Goal: Transaction & Acquisition: Purchase product/service

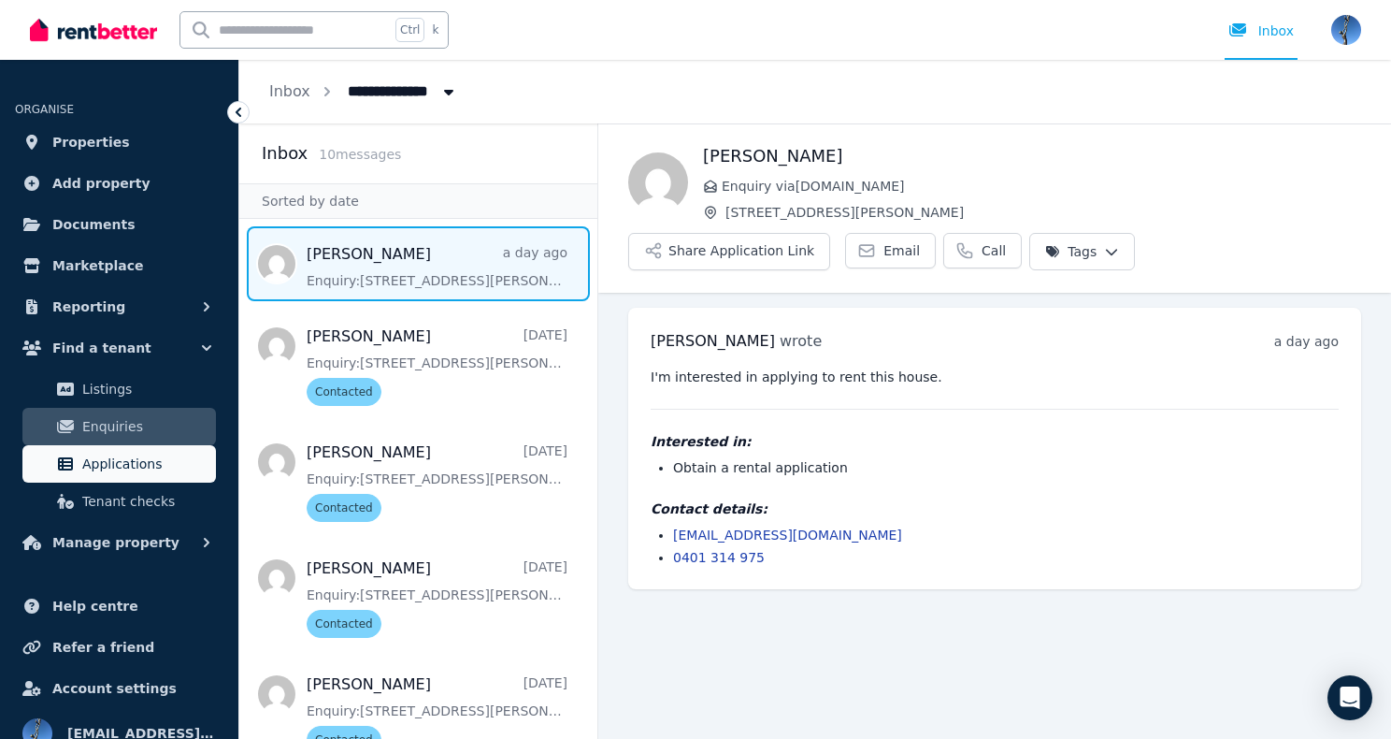
click at [116, 472] on span "Applications" at bounding box center [145, 464] width 126 height 22
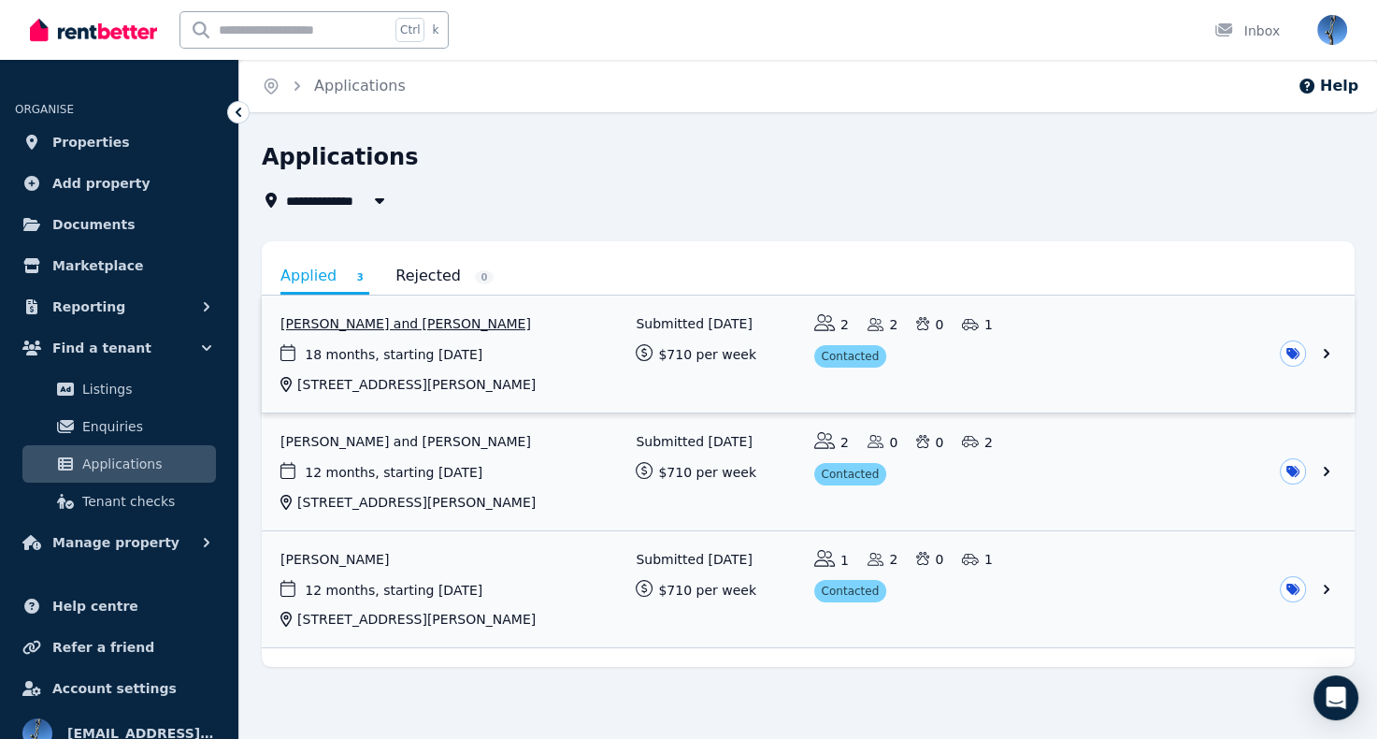
click at [411, 331] on link "View application: Taslima Zahan and Md Mohsin Ahmed" at bounding box center [808, 353] width 1093 height 117
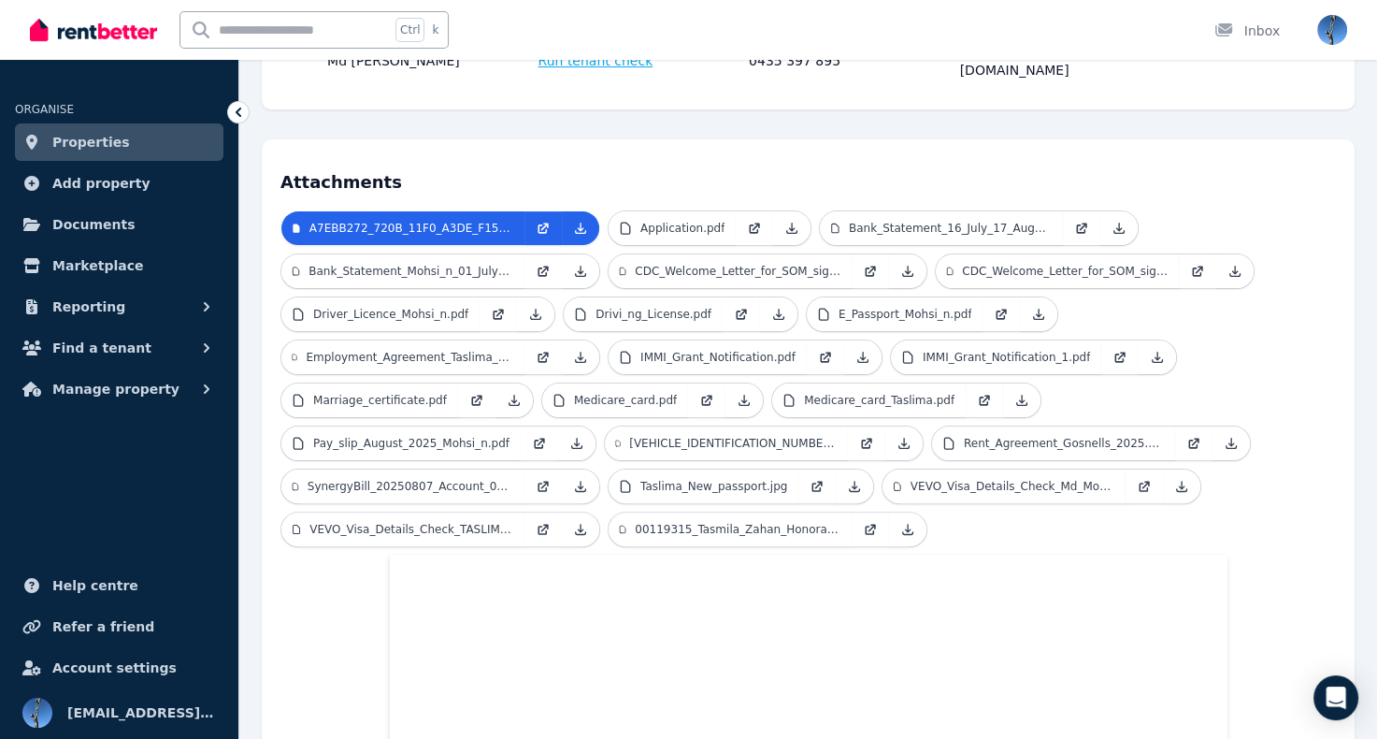
scroll to position [383, 0]
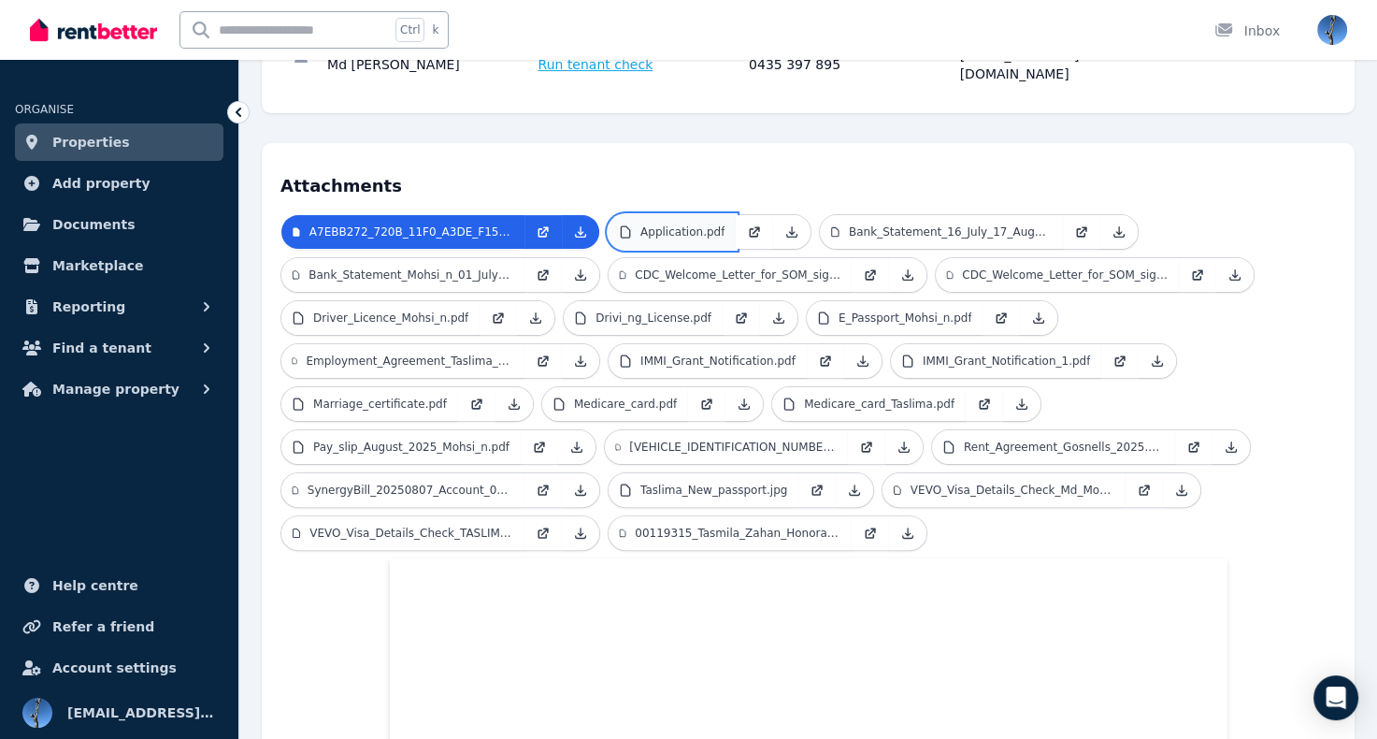
click at [669, 224] on p "Application.pdf" at bounding box center [682, 231] width 84 height 15
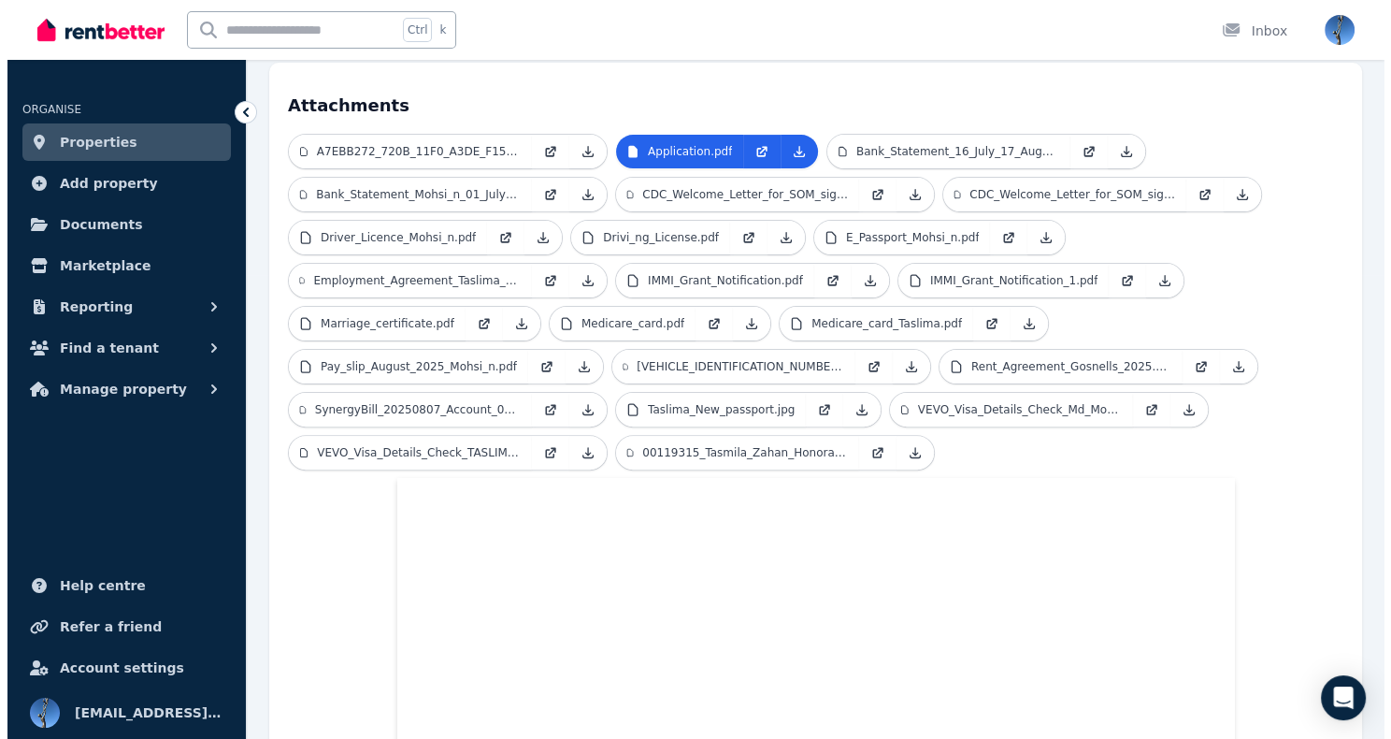
scroll to position [0, 0]
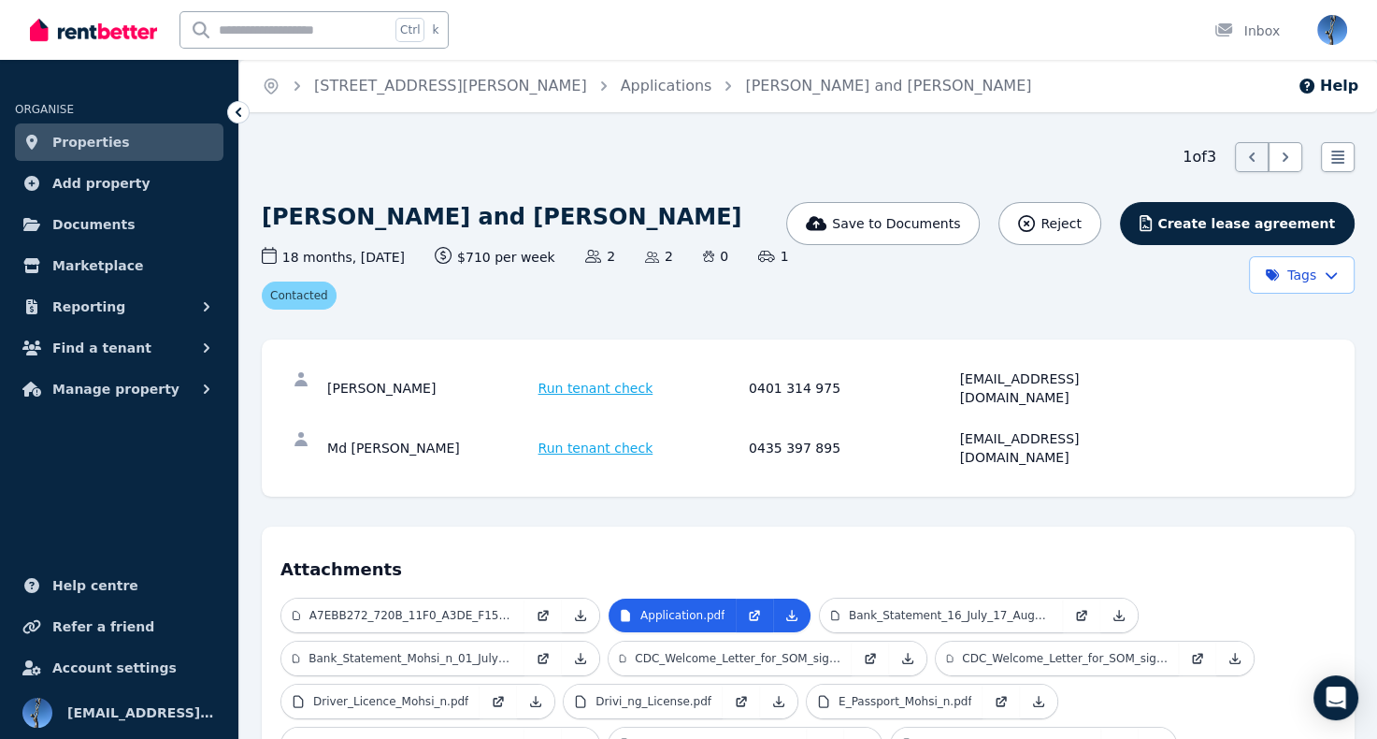
click at [604, 379] on span "Run tenant check" at bounding box center [596, 388] width 115 height 19
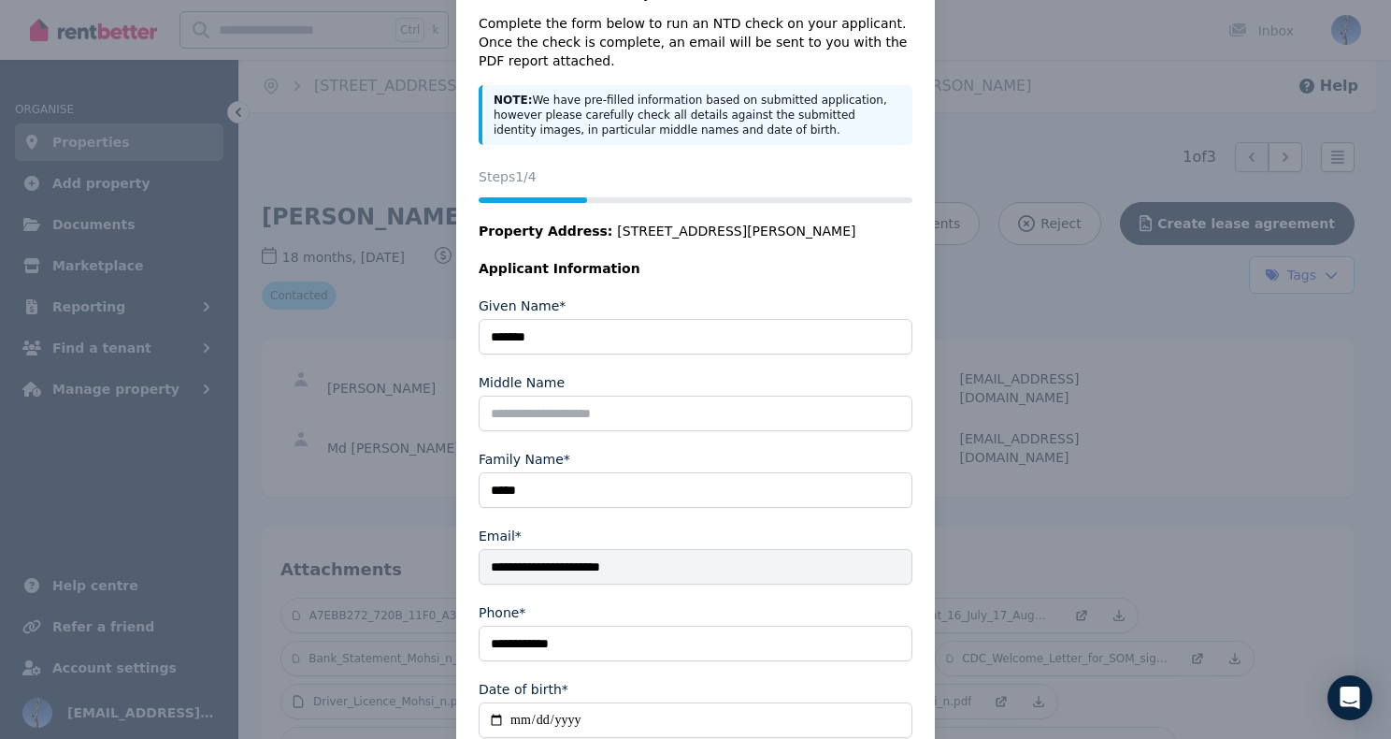
scroll to position [182, 0]
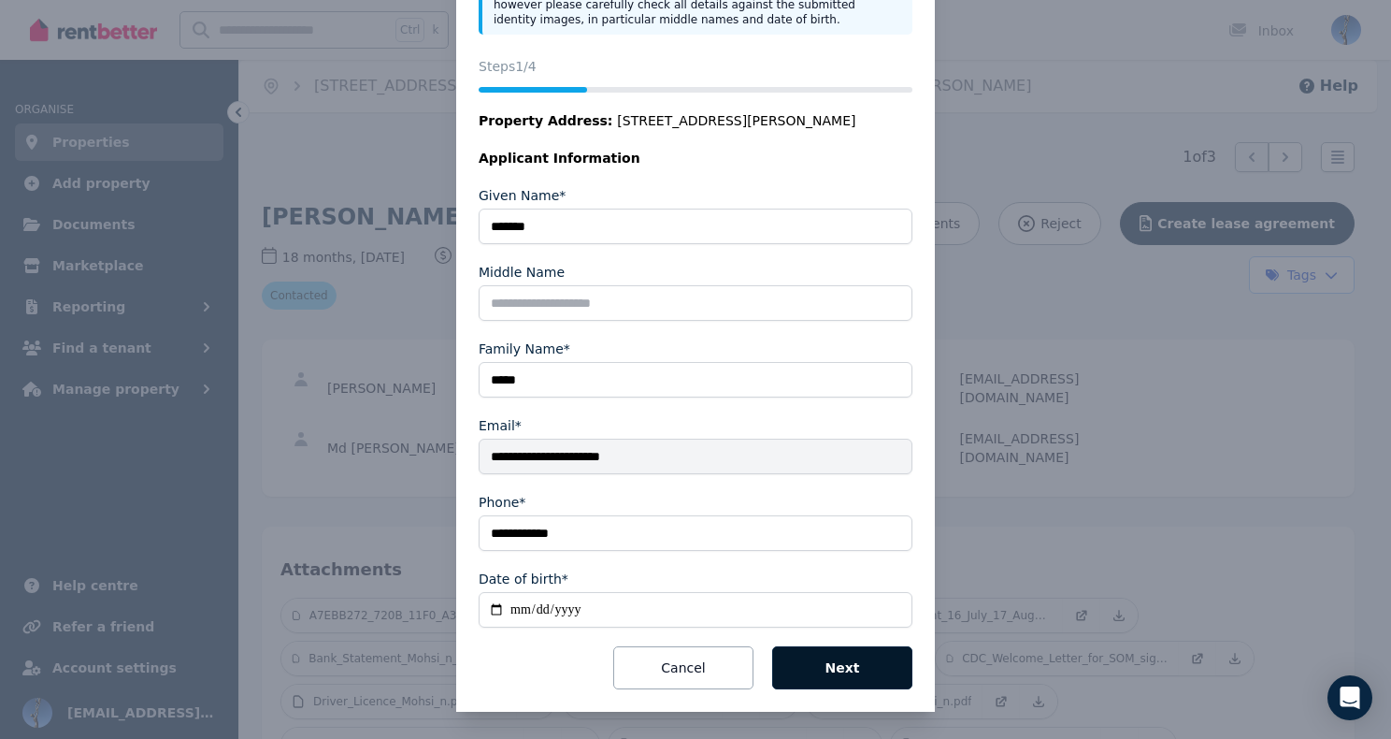
click at [845, 671] on button "Next" at bounding box center [842, 667] width 140 height 43
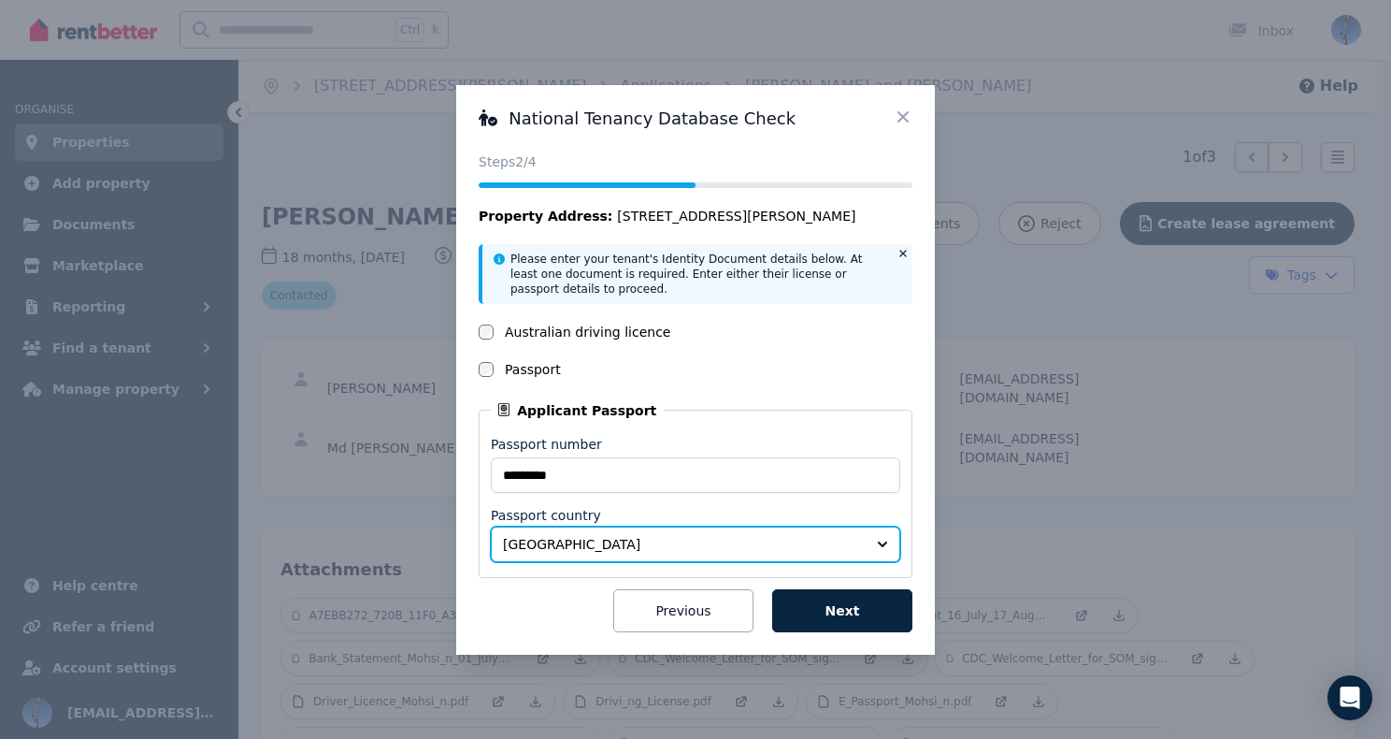
click at [591, 532] on button "[GEOGRAPHIC_DATA]" at bounding box center [695, 544] width 409 height 36
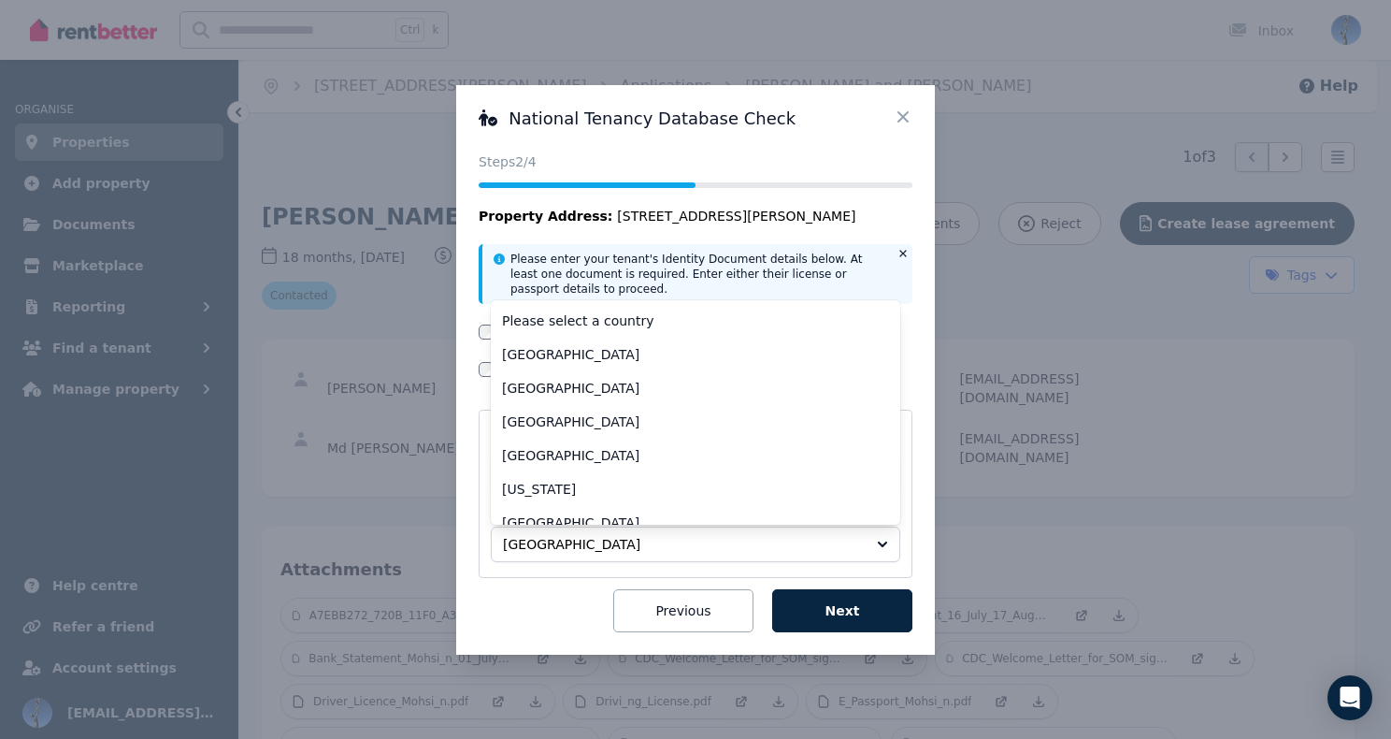
scroll to position [453, 0]
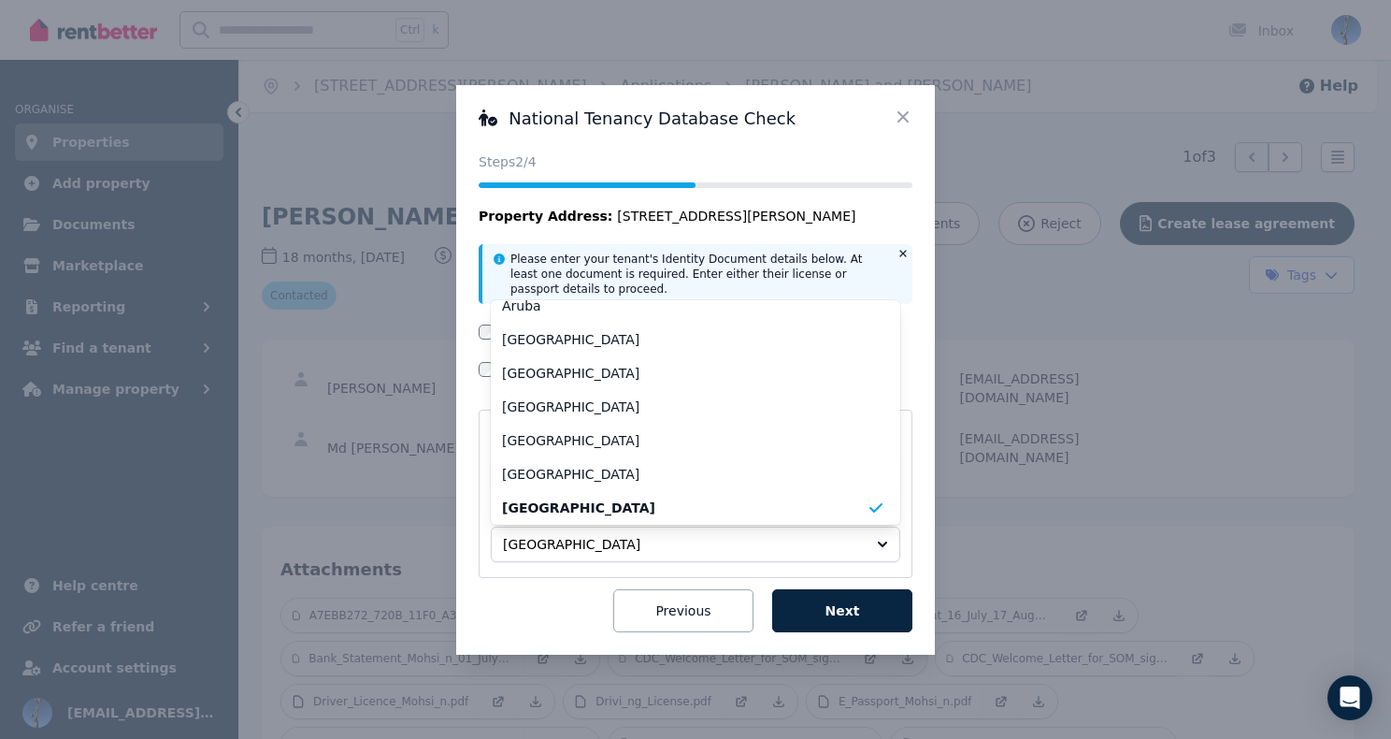
click at [469, 462] on div "National Tenancy Database Check Status Steps 2 /4 Property Address: 19 Riley Rd…" at bounding box center [695, 369] width 479 height 569
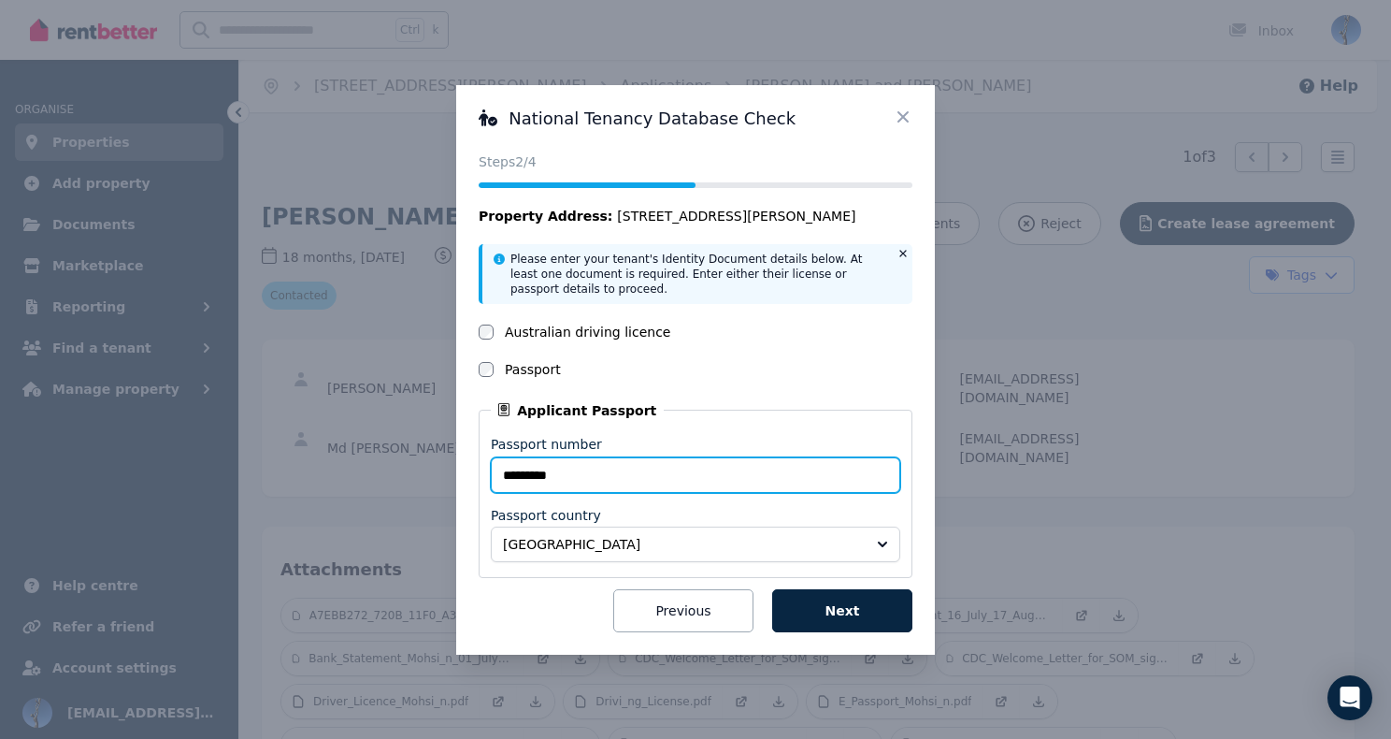
click at [541, 470] on input "*********" at bounding box center [695, 475] width 409 height 36
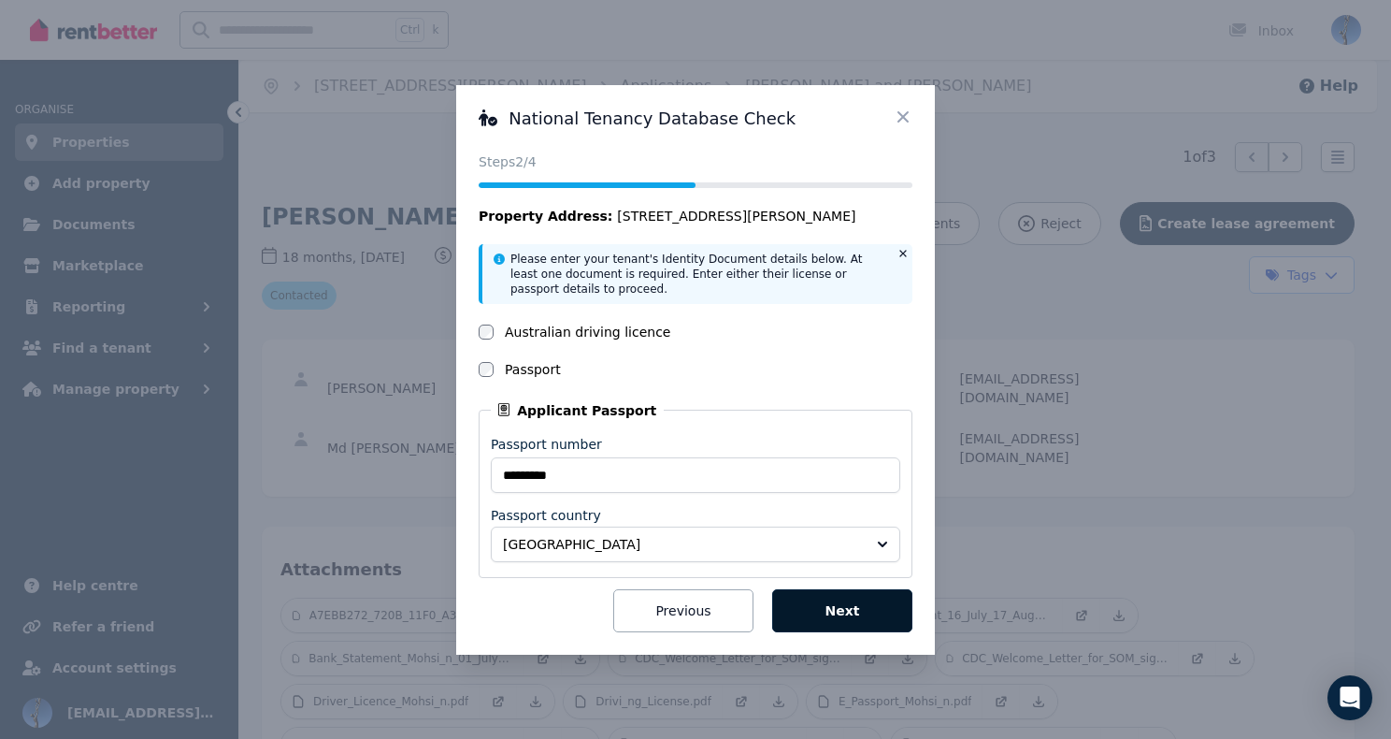
click at [819, 600] on button "Next" at bounding box center [842, 610] width 140 height 43
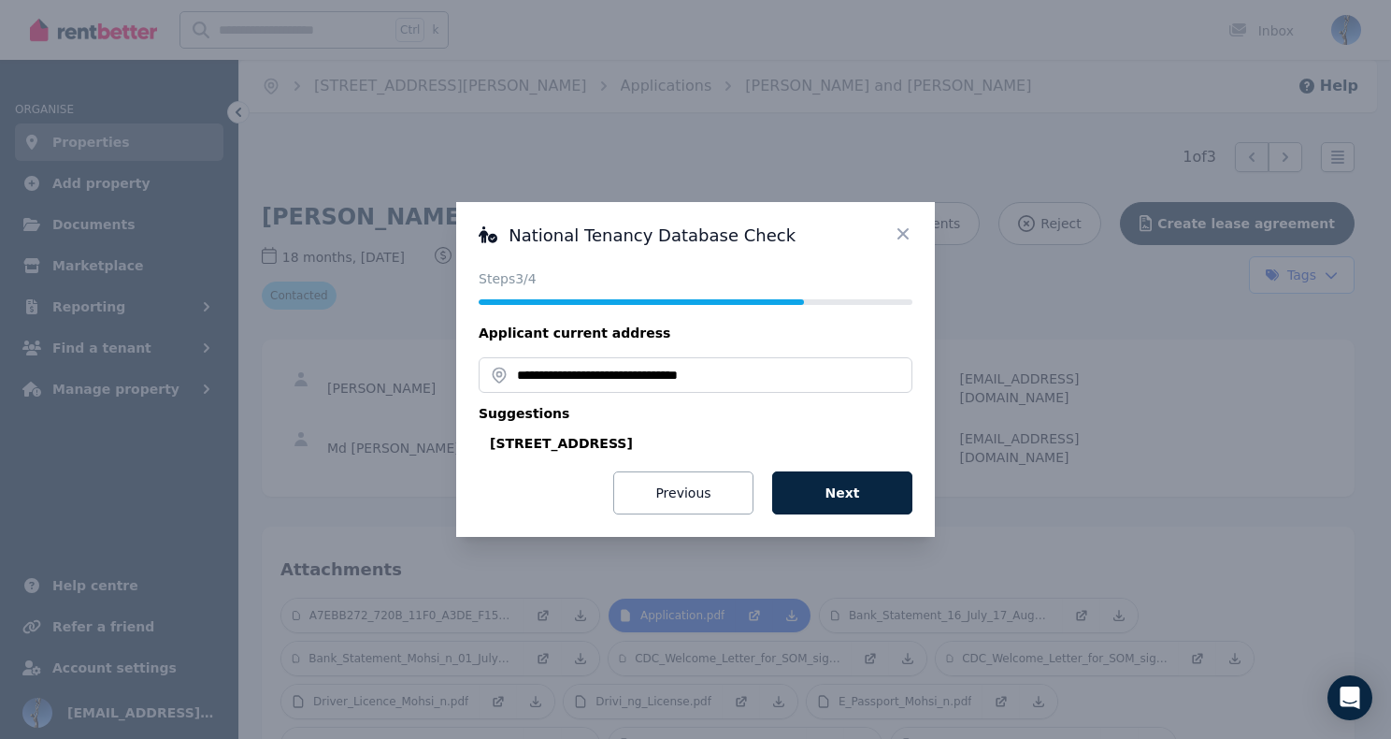
click at [637, 444] on div "[STREET_ADDRESS]" at bounding box center [701, 443] width 423 height 19
type input "**********"
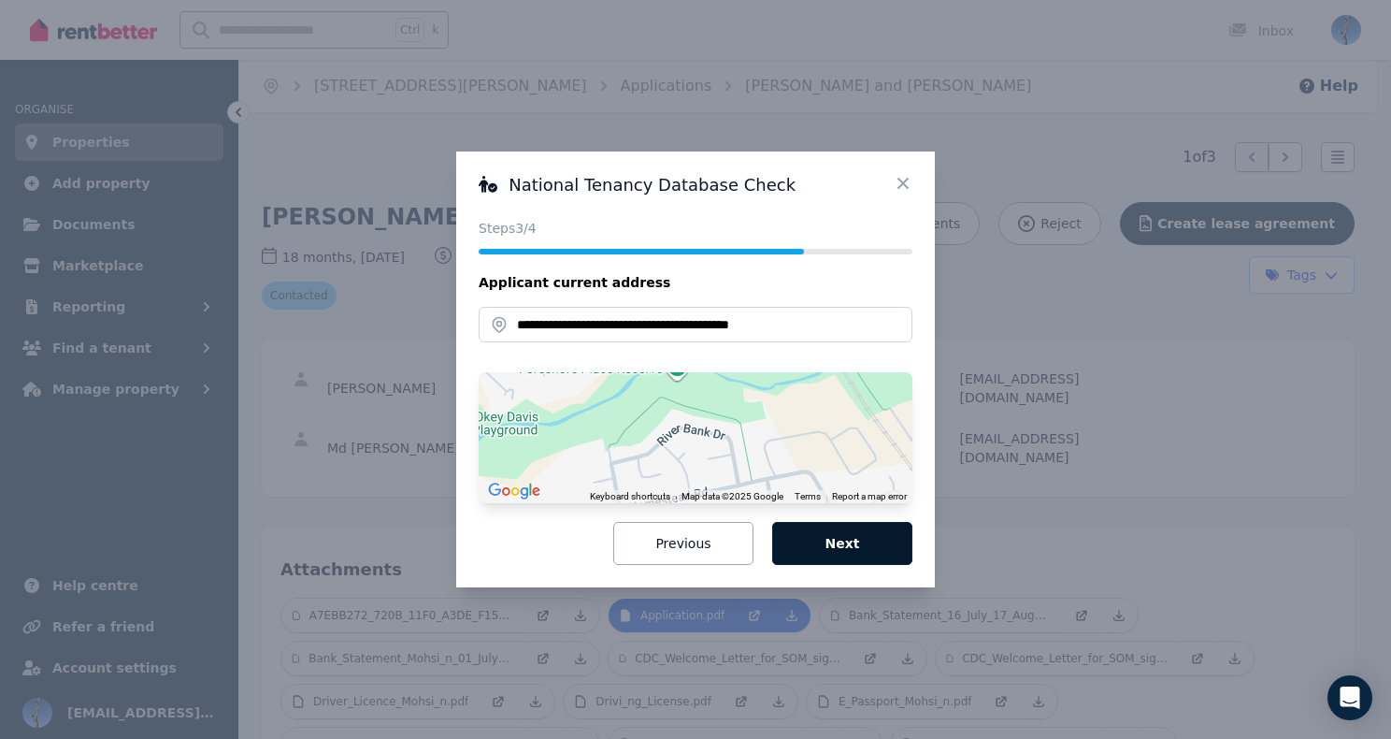
click at [854, 540] on button "Next" at bounding box center [842, 543] width 140 height 43
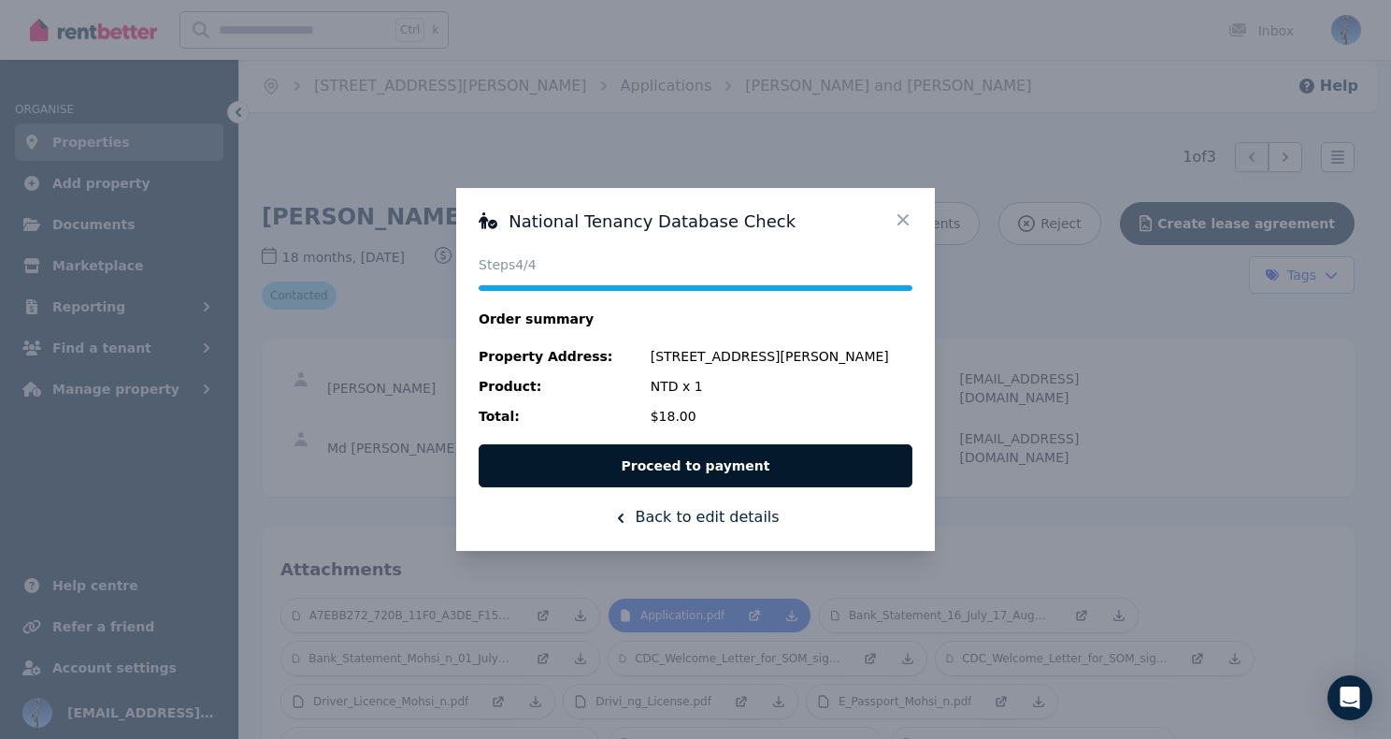
click at [797, 463] on button "Proceed to payment" at bounding box center [696, 465] width 434 height 43
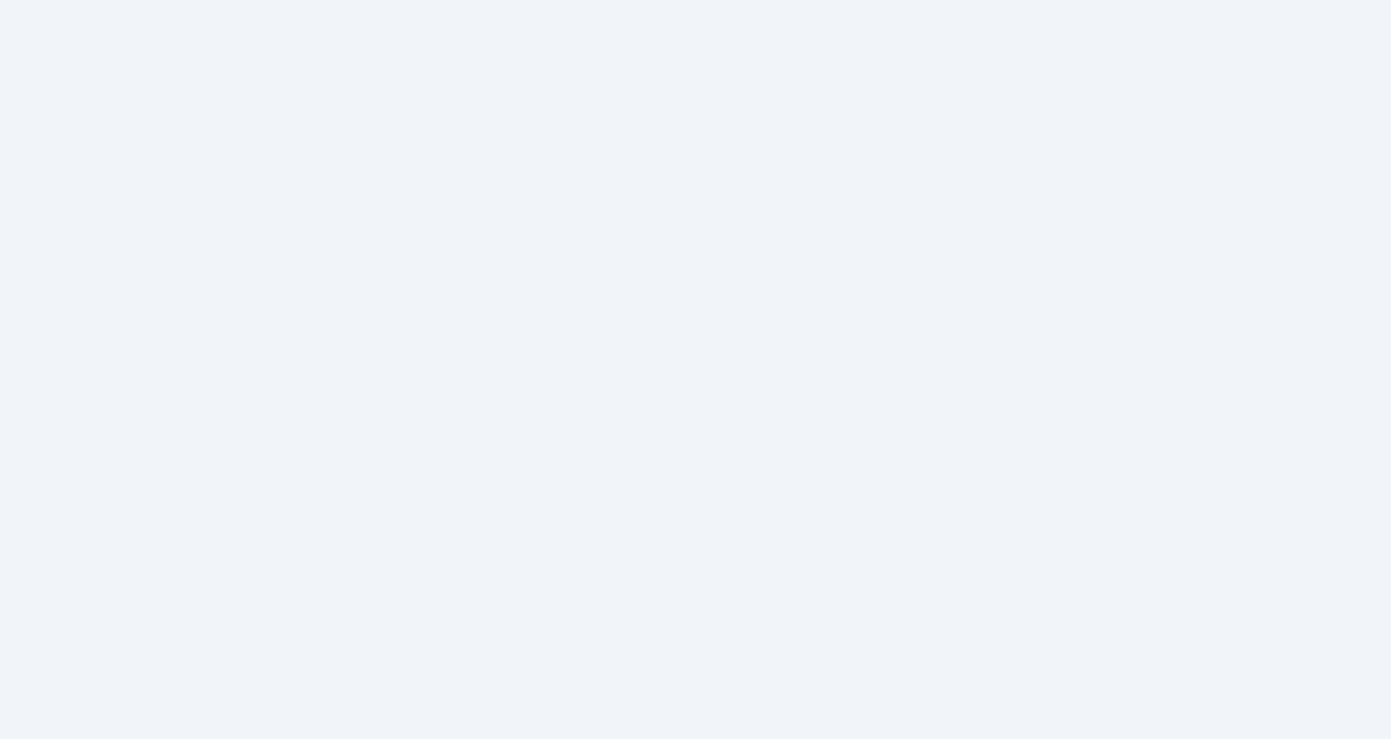
click at [0, 738] on nordpass-portal at bounding box center [0, 739] width 0 height 0
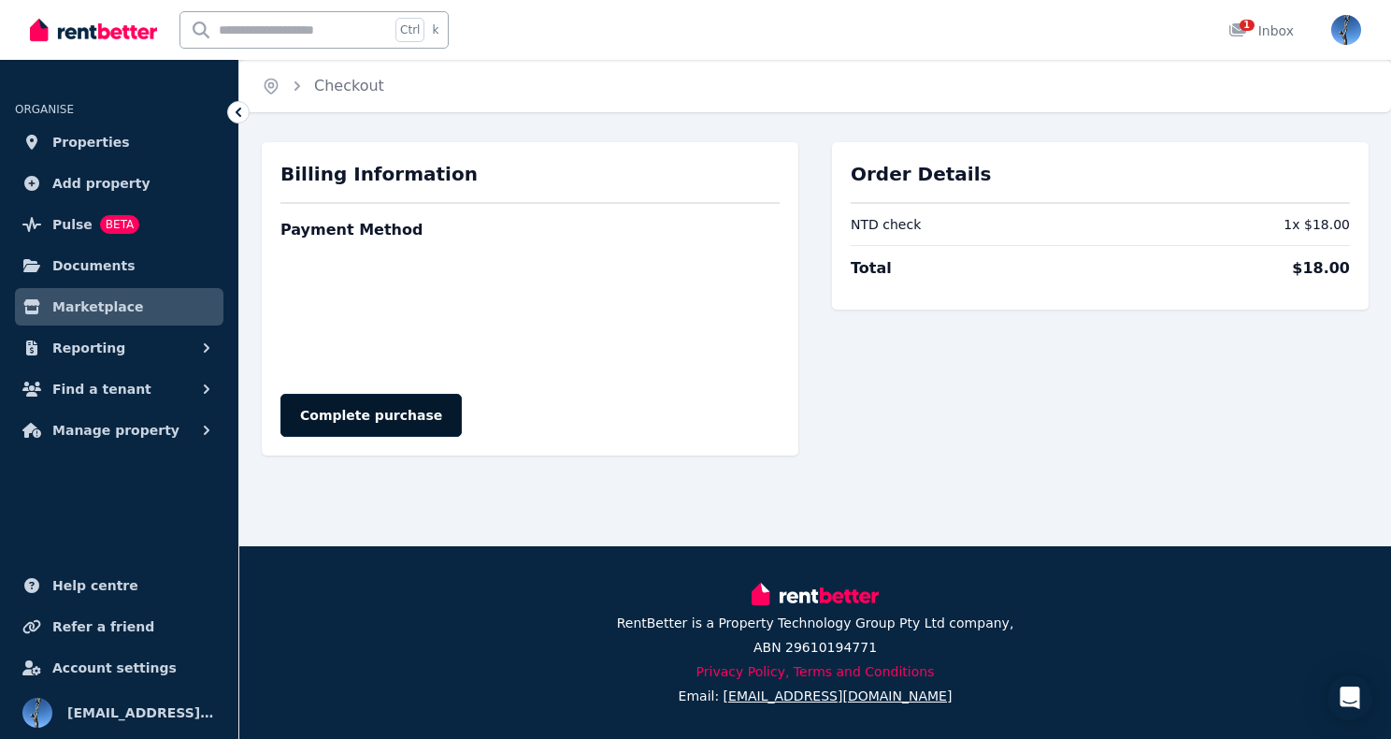
click at [391, 414] on button "Complete purchase" at bounding box center [370, 415] width 181 height 43
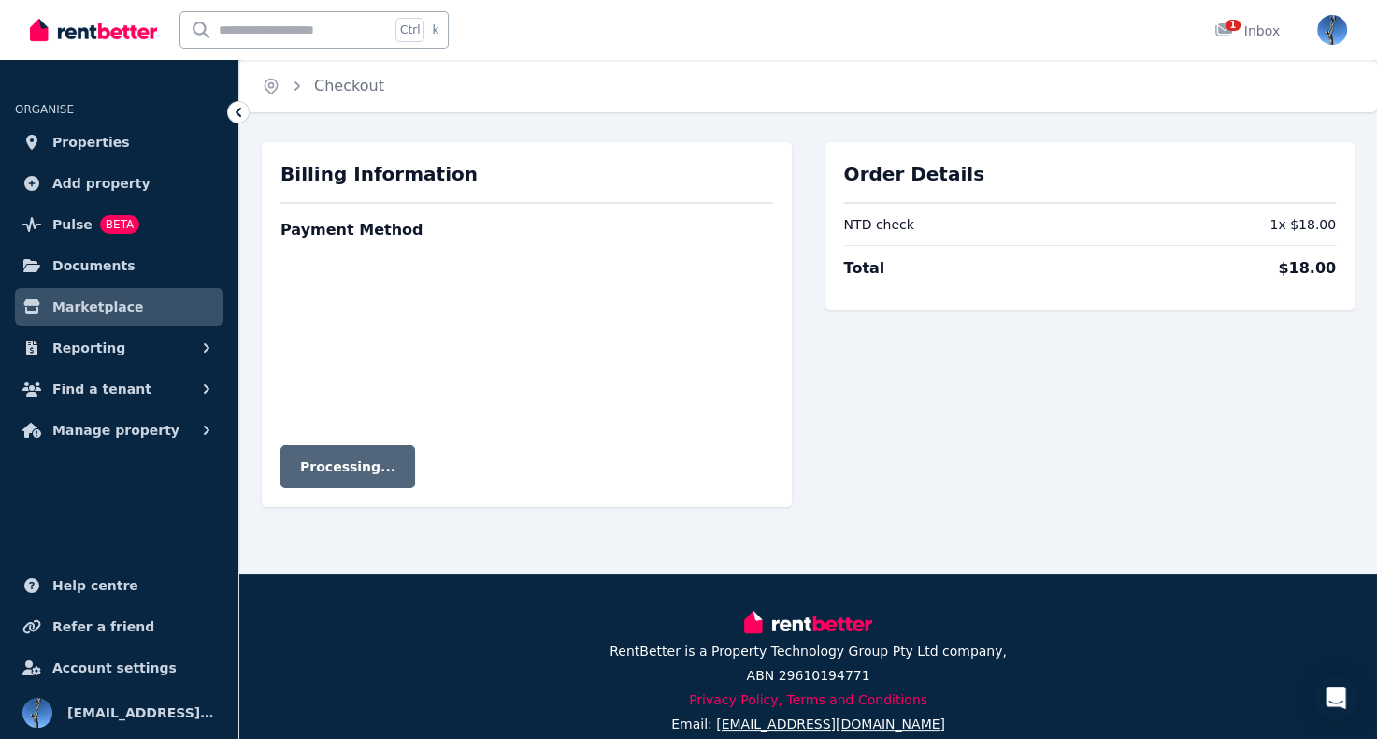
click at [359, 470] on div "Processing..." at bounding box center [526, 466] width 493 height 43
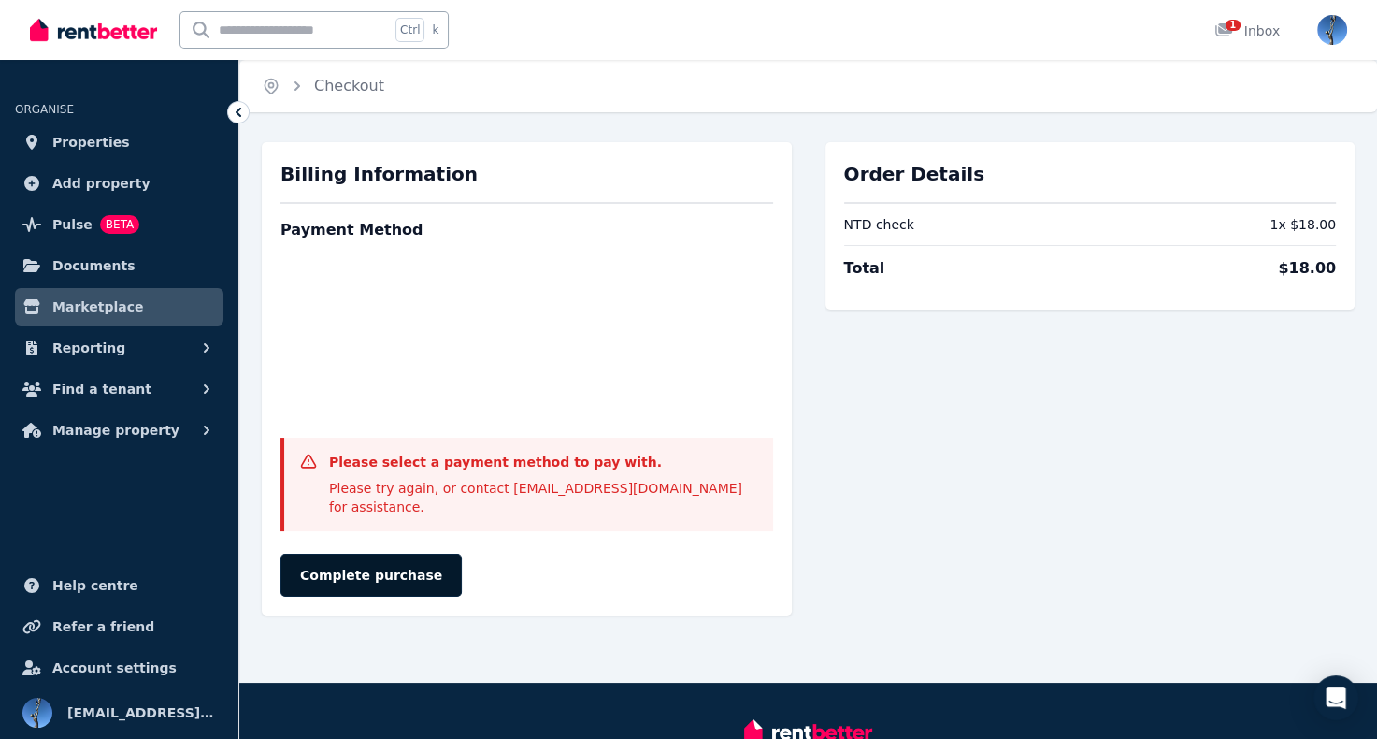
click at [375, 563] on button "Complete purchase" at bounding box center [370, 574] width 181 height 43
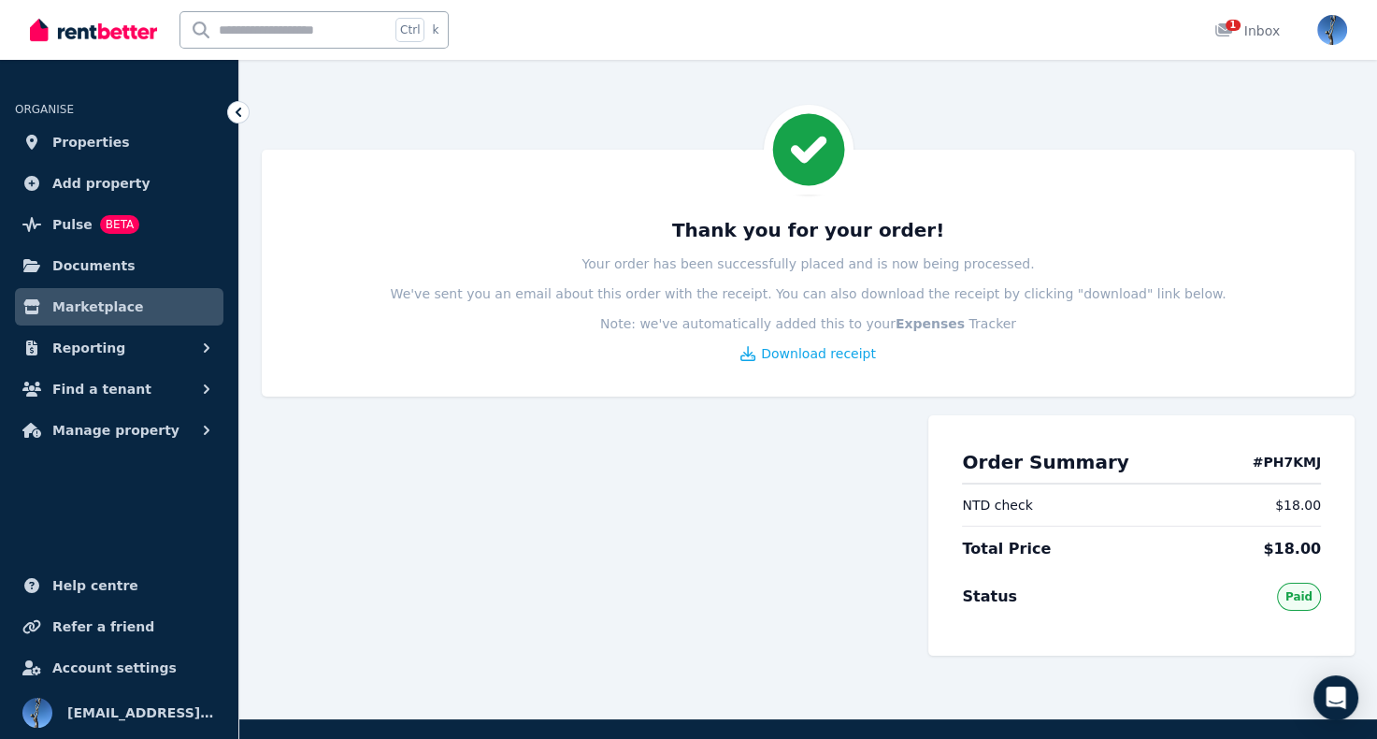
click at [297, 472] on div at bounding box center [586, 540] width 648 height 289
click at [133, 386] on button "Find a tenant" at bounding box center [119, 388] width 208 height 37
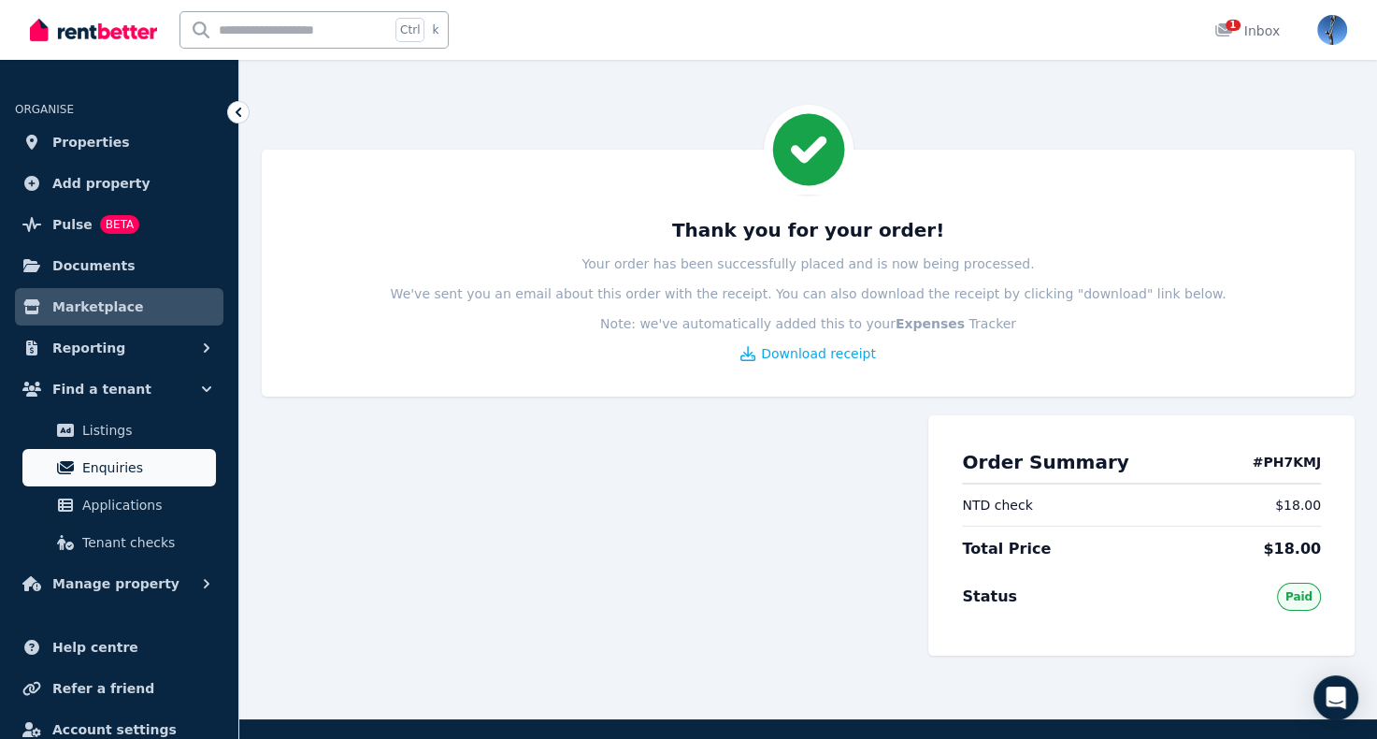
click at [162, 469] on span "Enquiries" at bounding box center [145, 467] width 126 height 22
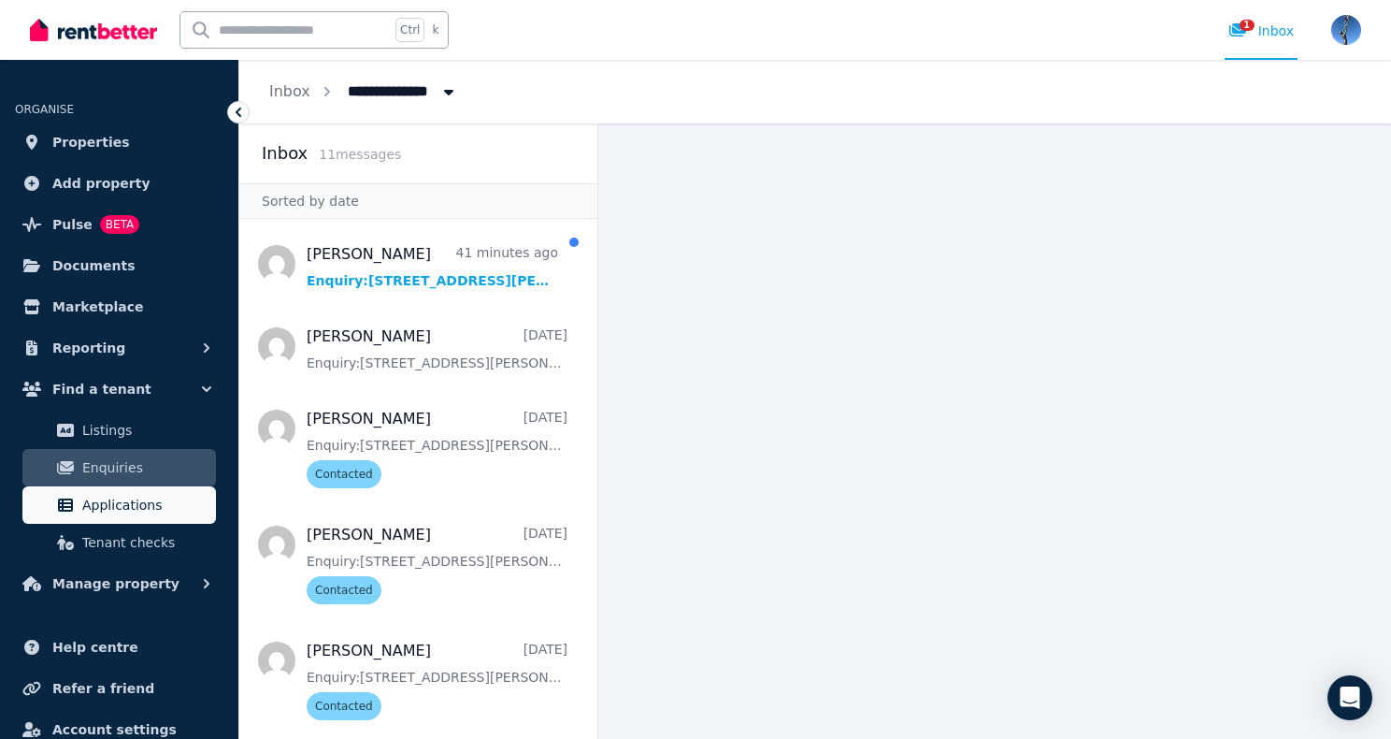
click at [180, 510] on span "Applications" at bounding box center [145, 505] width 126 height 22
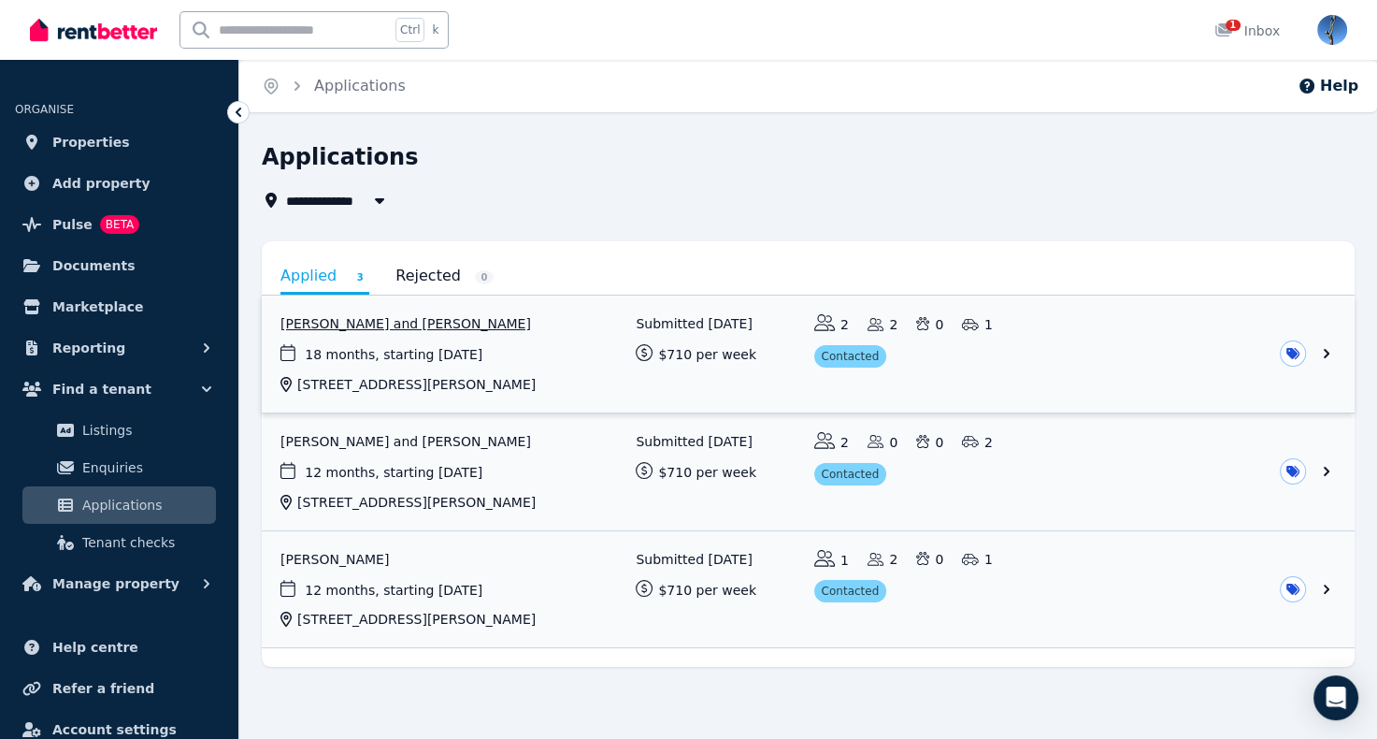
click at [440, 324] on link "View application: Taslima Zahan and Md Mohsin Ahmed" at bounding box center [808, 353] width 1093 height 117
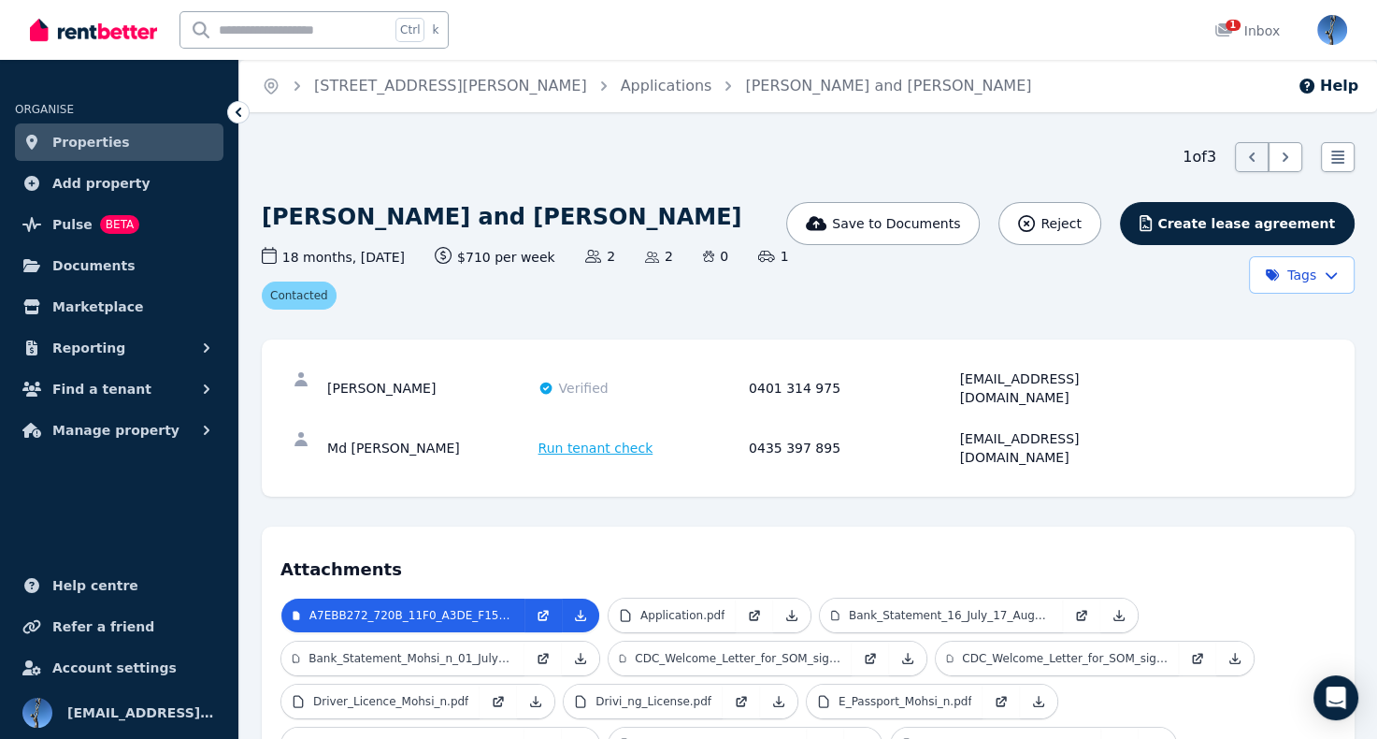
click at [583, 438] on span "Run tenant check" at bounding box center [596, 447] width 115 height 19
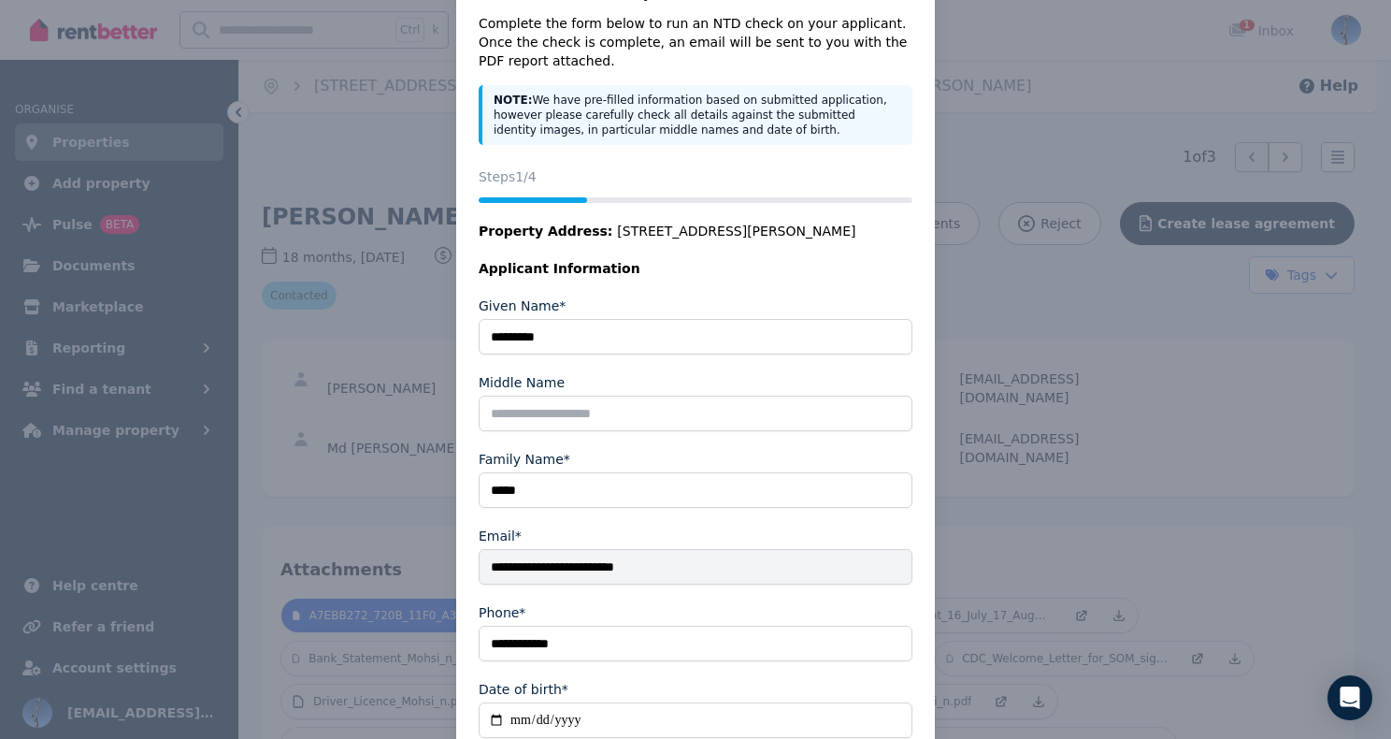
scroll to position [182, 0]
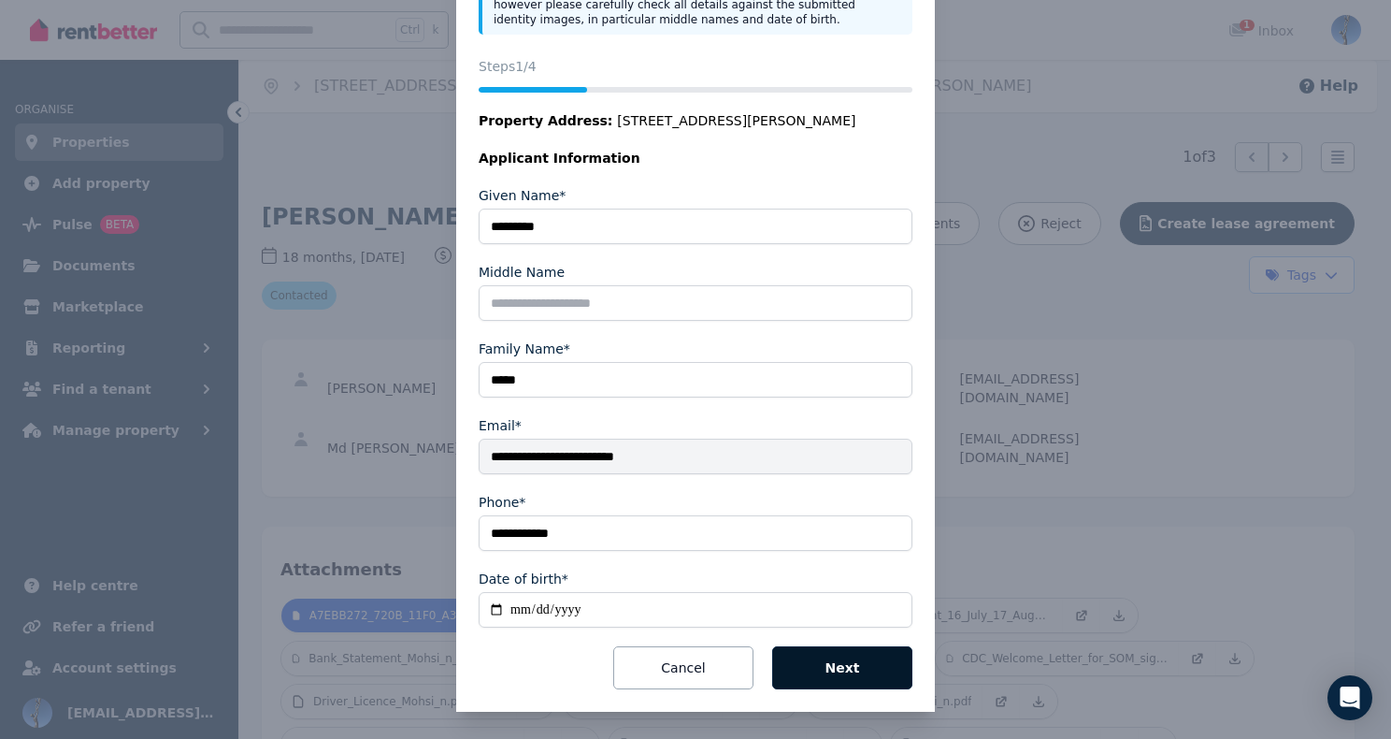
click at [840, 668] on button "Next" at bounding box center [842, 667] width 140 height 43
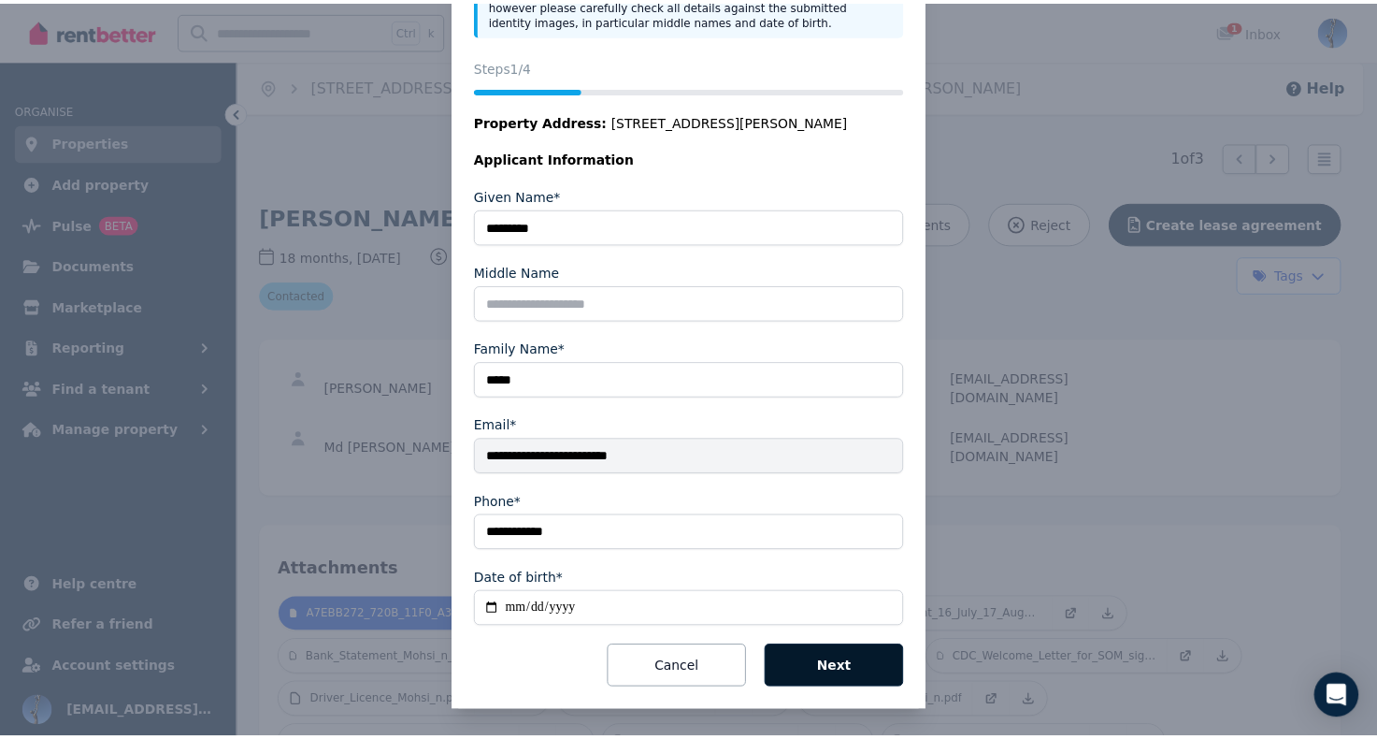
scroll to position [0, 0]
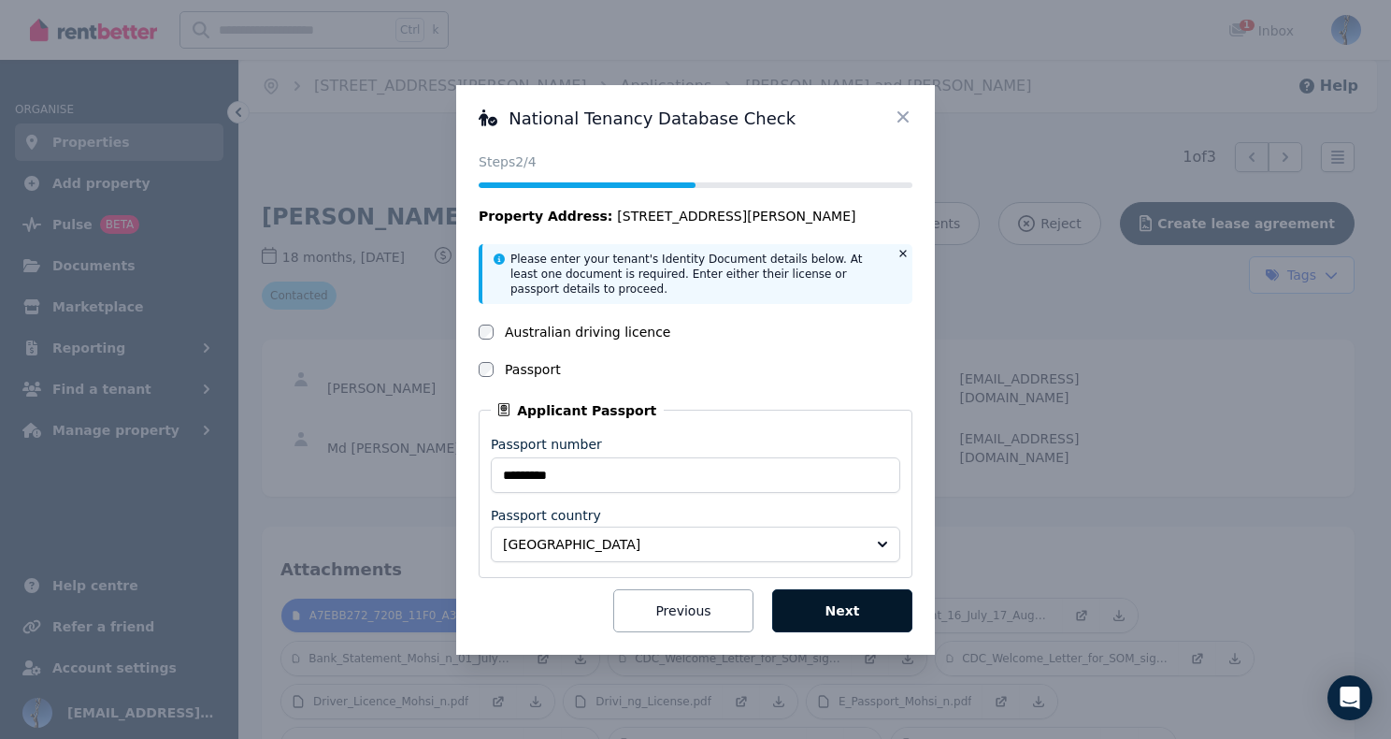
click at [835, 590] on button "Next" at bounding box center [842, 610] width 140 height 43
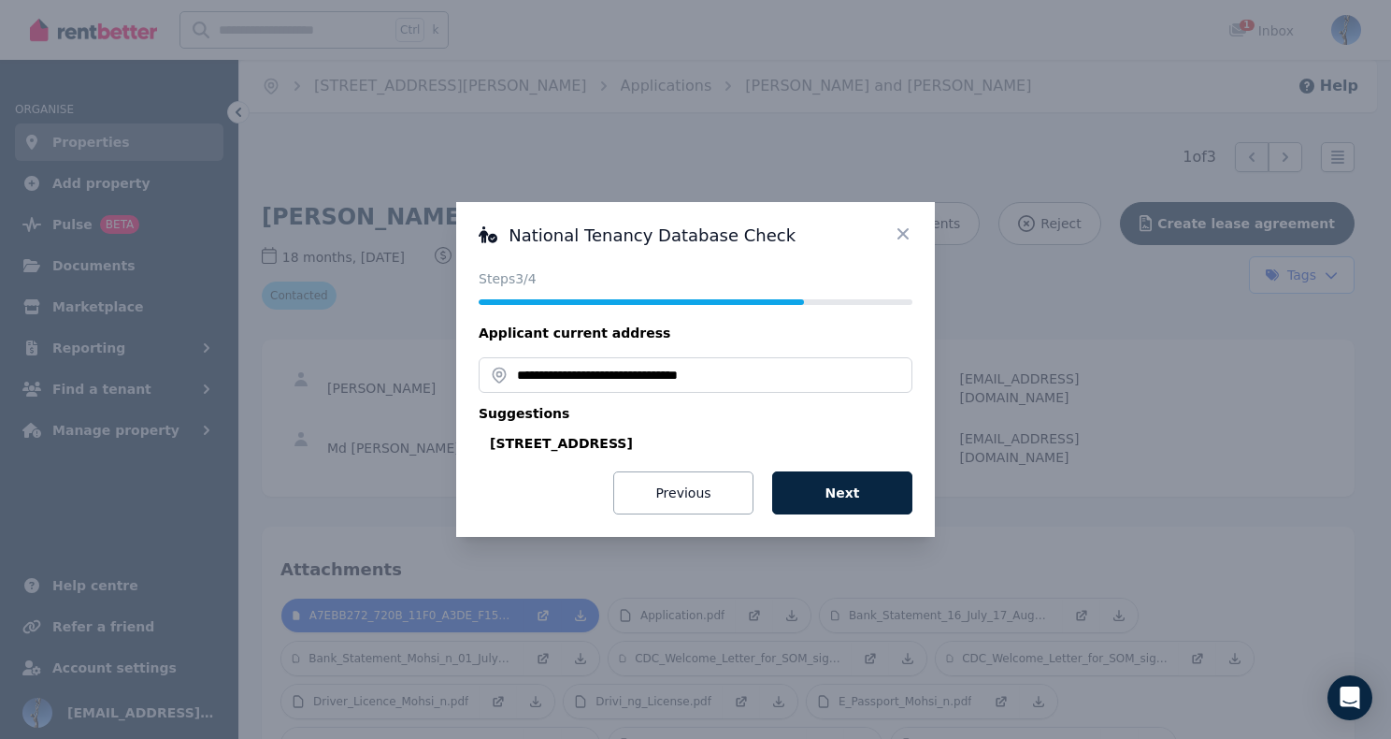
click at [712, 444] on div "[STREET_ADDRESS]" at bounding box center [701, 443] width 423 height 19
type input "**********"
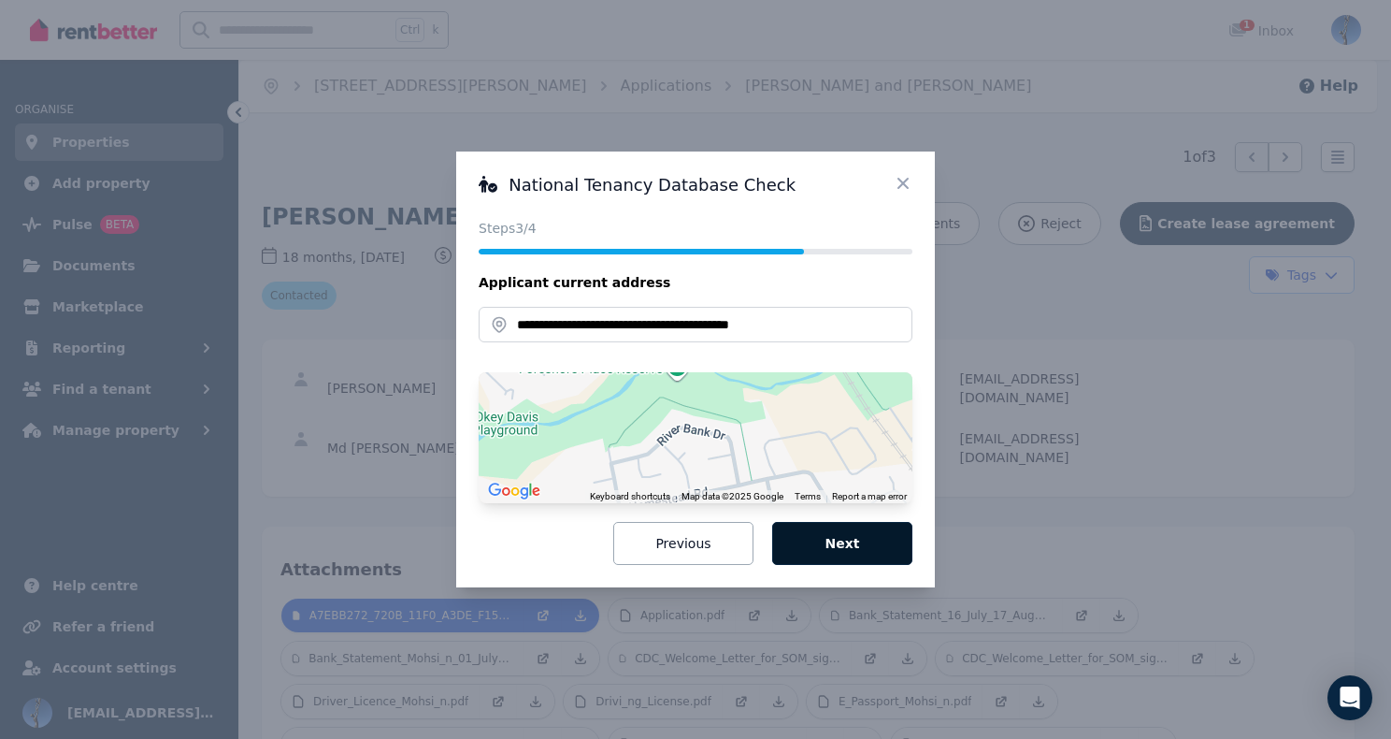
click at [844, 541] on button "Next" at bounding box center [842, 543] width 140 height 43
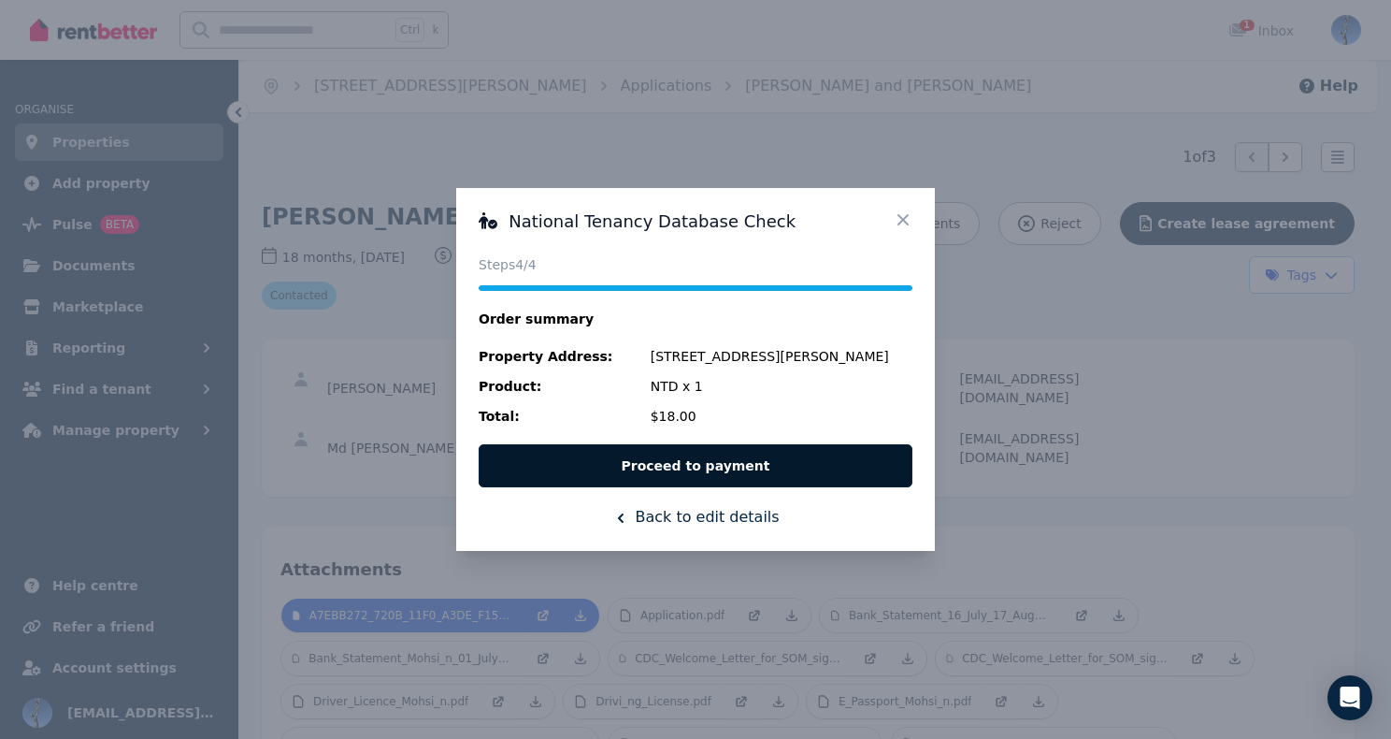
click at [804, 461] on button "Proceed to payment" at bounding box center [696, 465] width 434 height 43
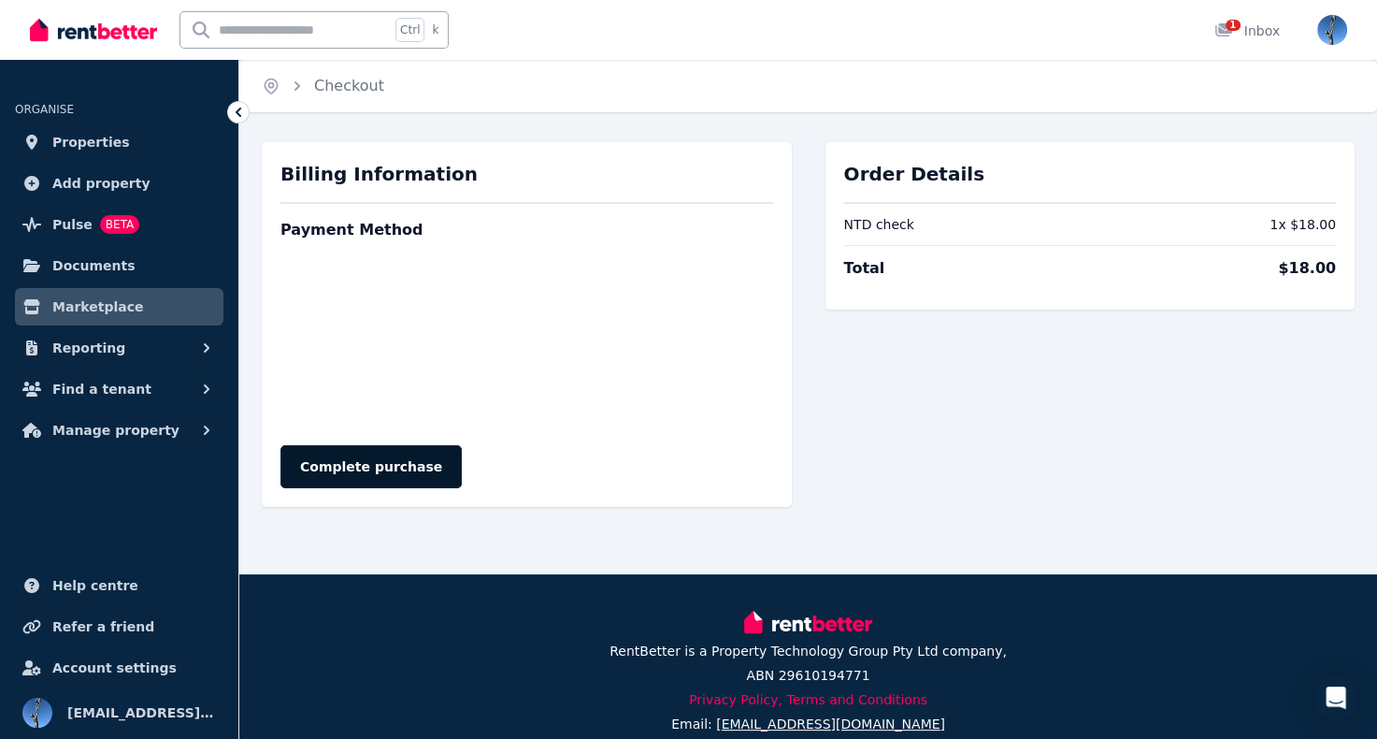
click at [385, 467] on button "Complete purchase" at bounding box center [370, 466] width 181 height 43
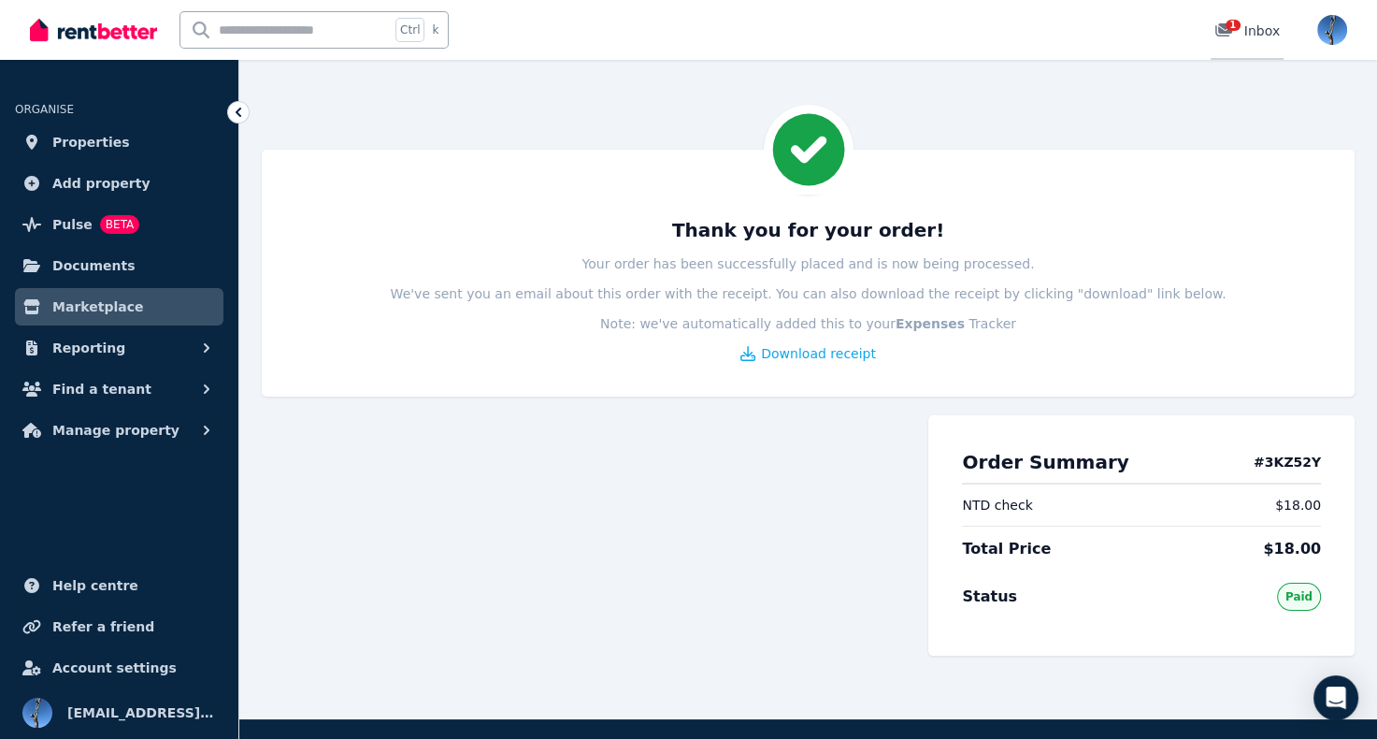
click at [1227, 31] on icon at bounding box center [1223, 29] width 19 height 15
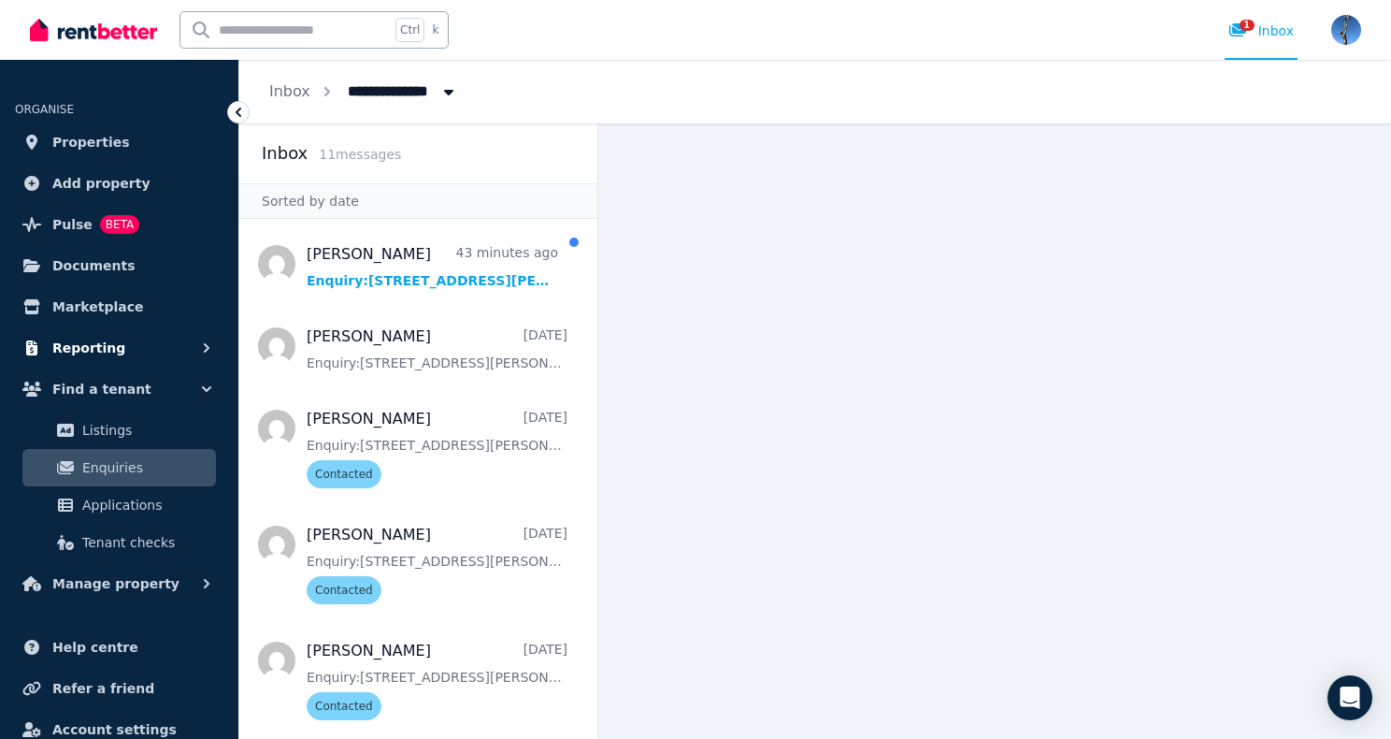
click at [98, 351] on span "Reporting" at bounding box center [88, 348] width 73 height 22
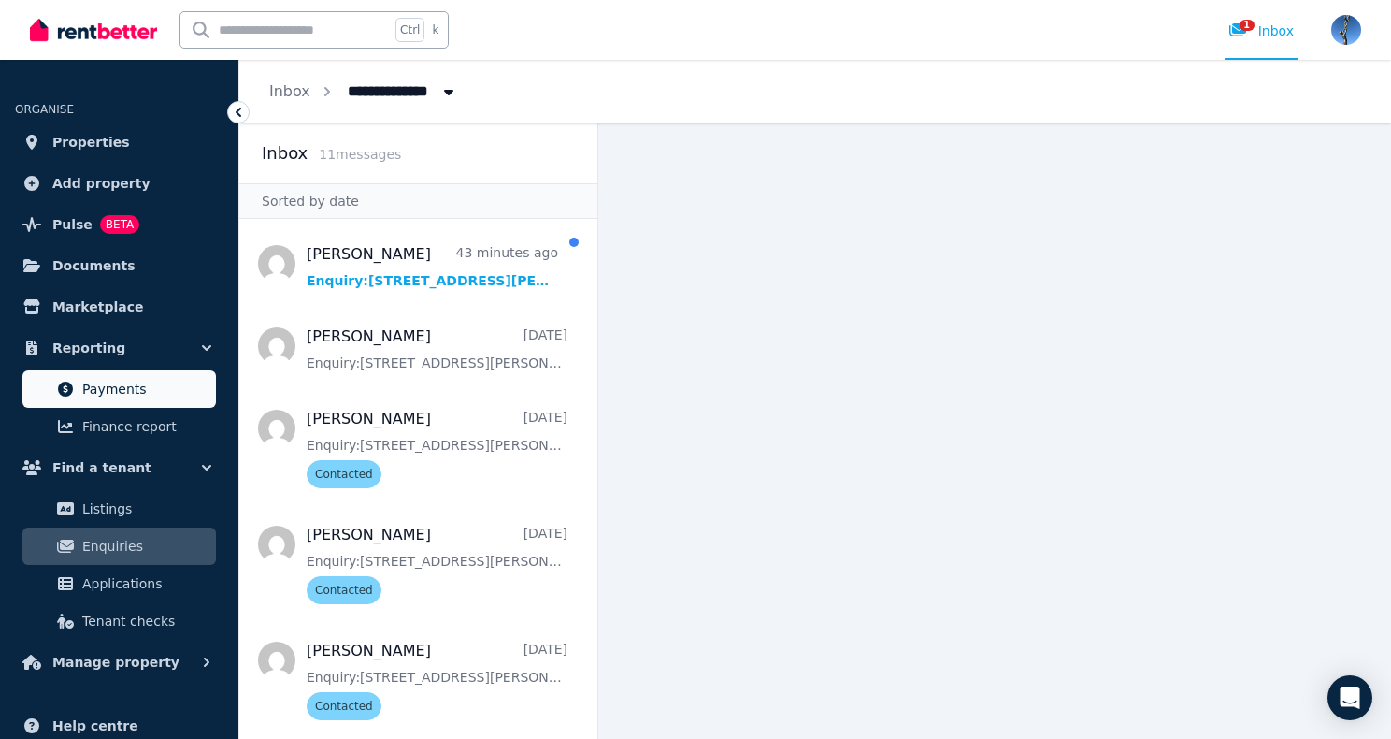
click at [106, 395] on span "Payments" at bounding box center [145, 389] width 126 height 22
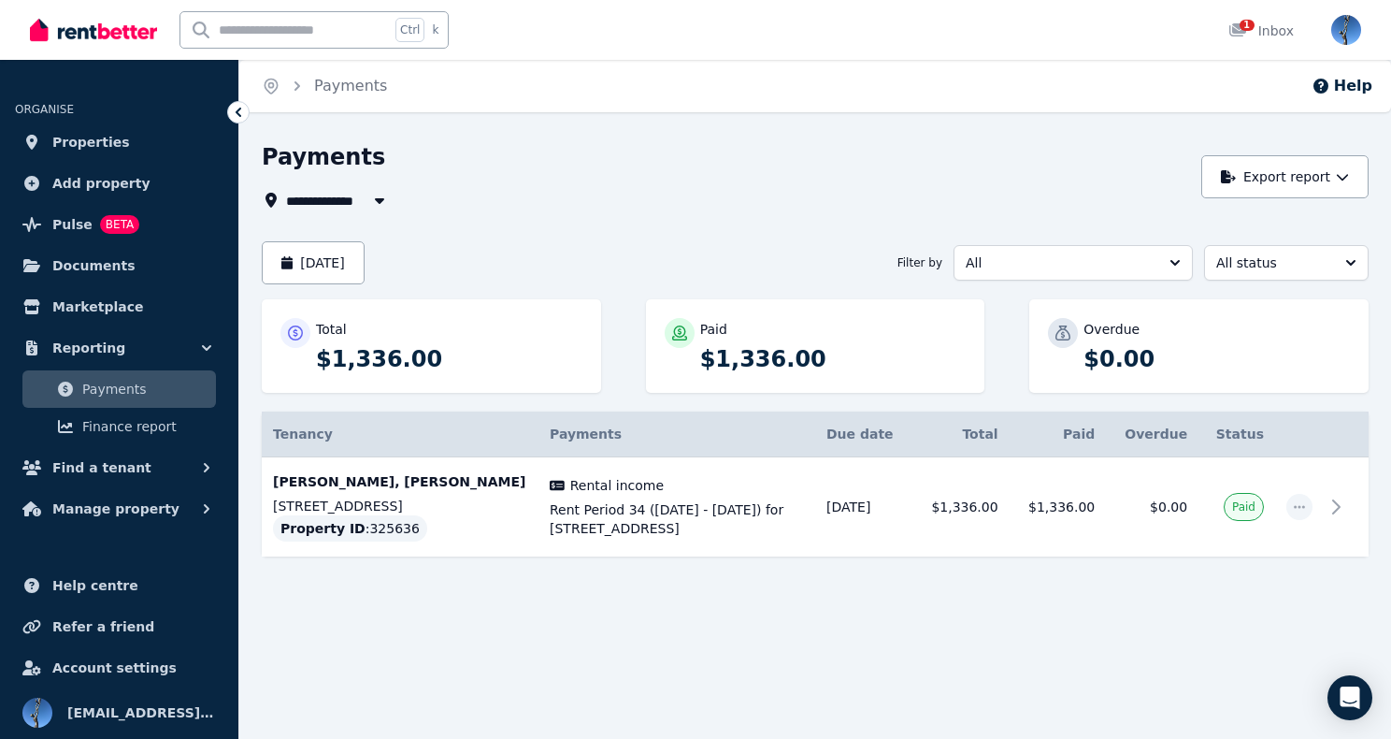
click at [316, 202] on span "All Properties" at bounding box center [346, 200] width 121 height 22
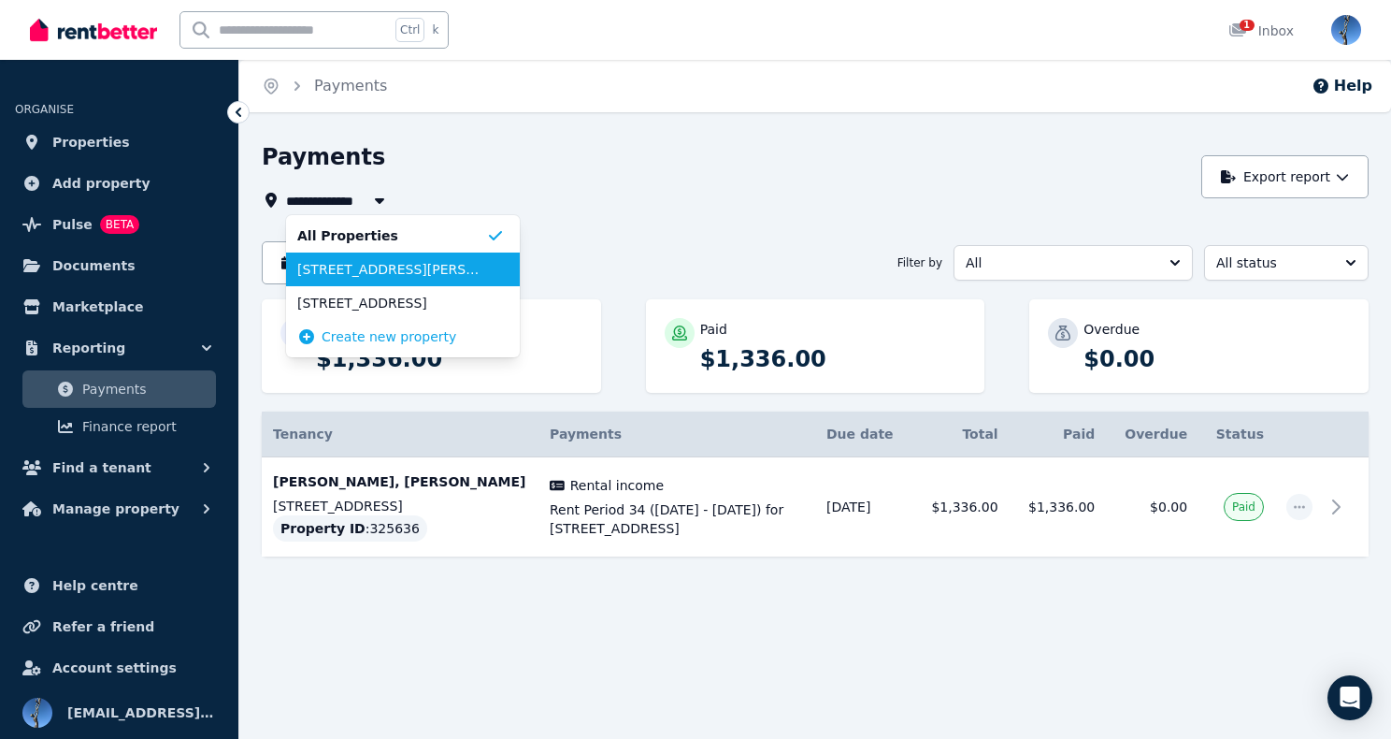
click at [334, 265] on span "[STREET_ADDRESS][PERSON_NAME]" at bounding box center [391, 269] width 189 height 19
type input "**********"
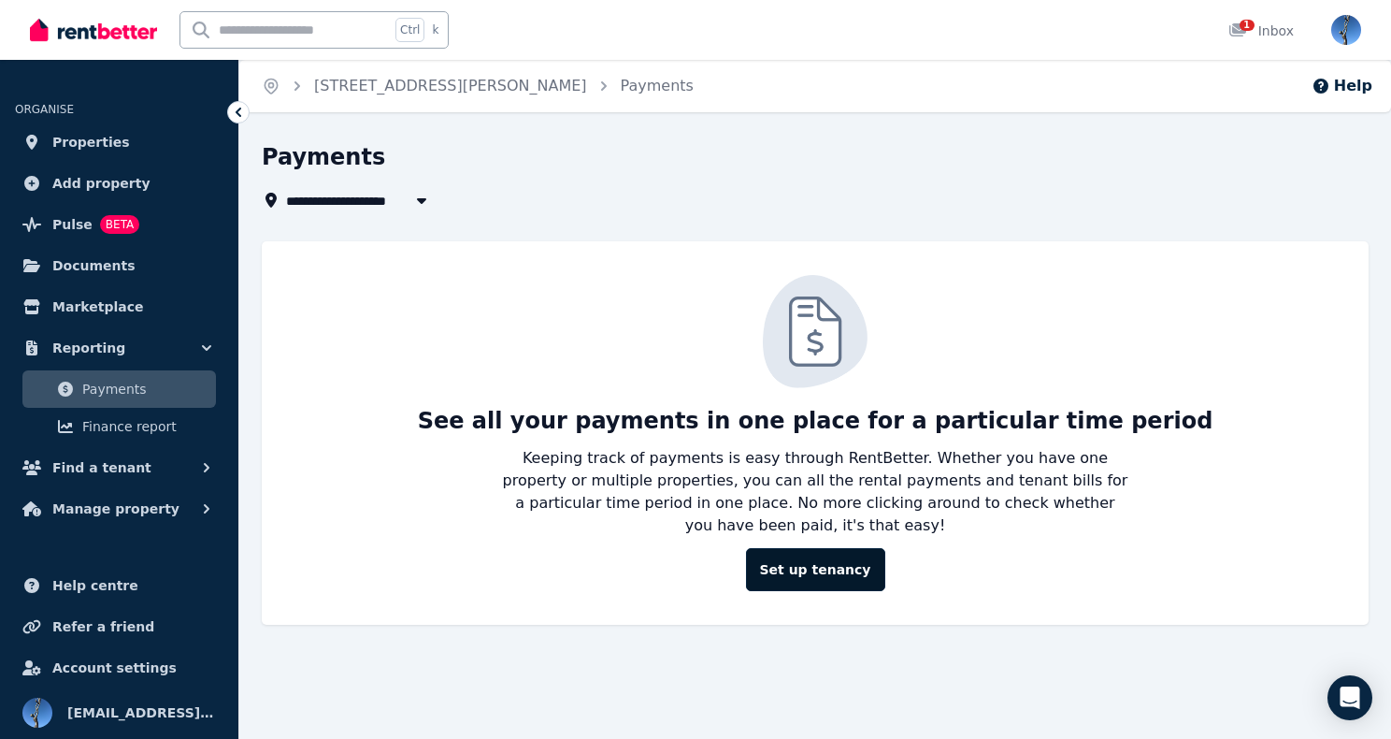
click at [807, 548] on link "Set up tenancy" at bounding box center [815, 569] width 139 height 43
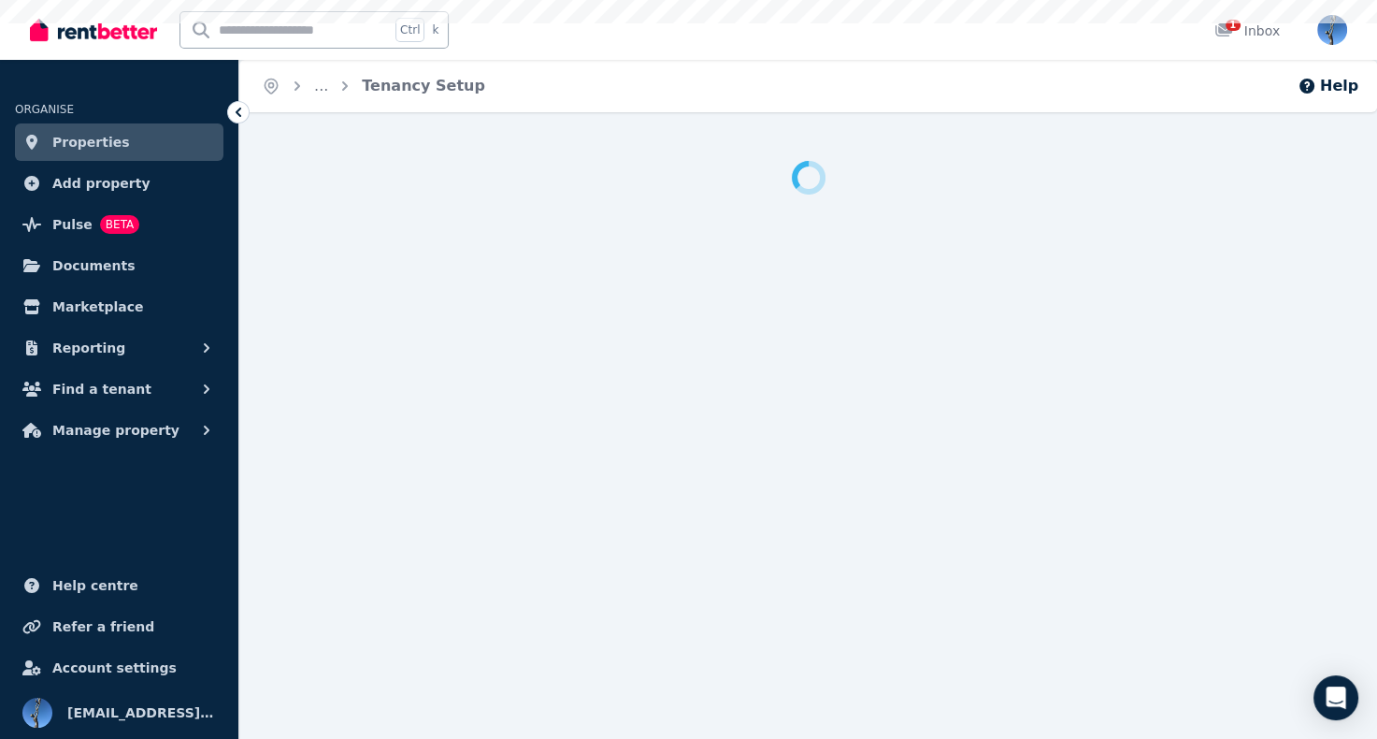
click at [807, 542] on div at bounding box center [808, 459] width 1138 height 596
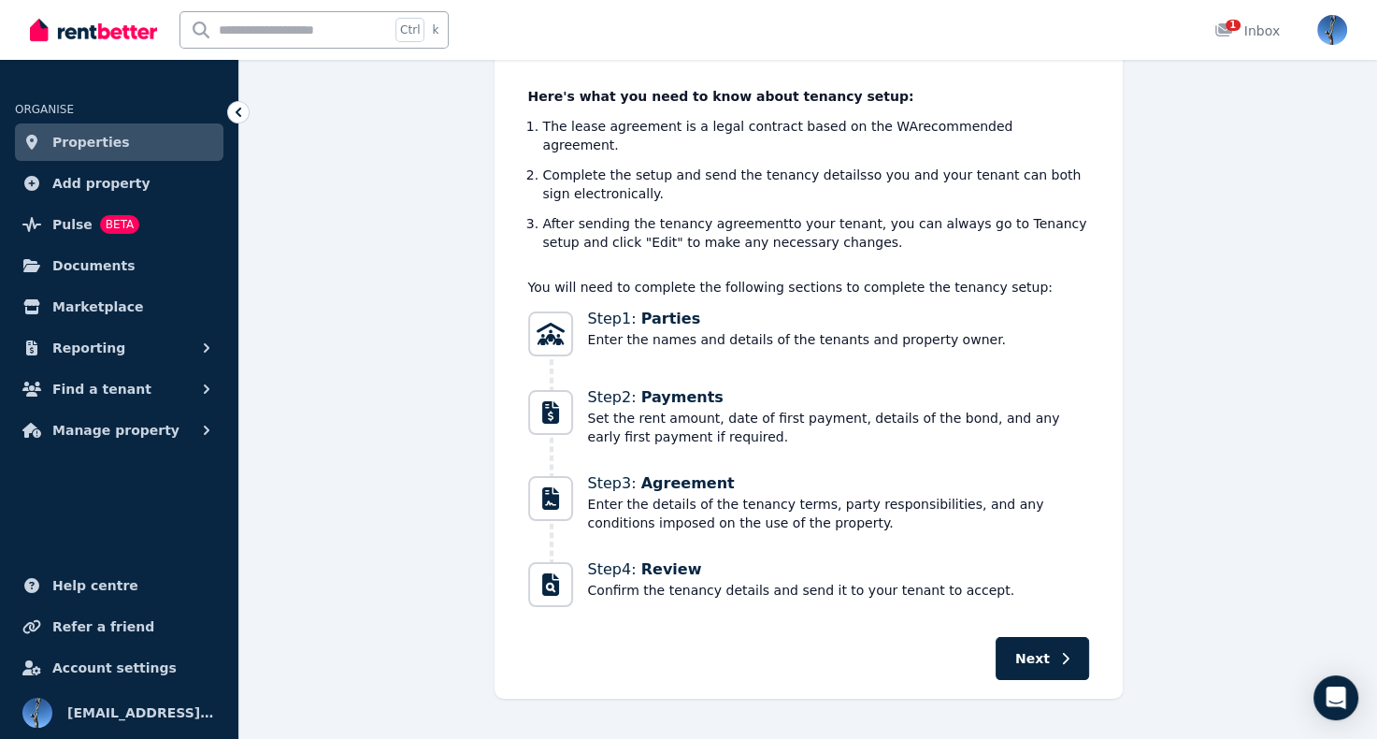
scroll to position [167, 0]
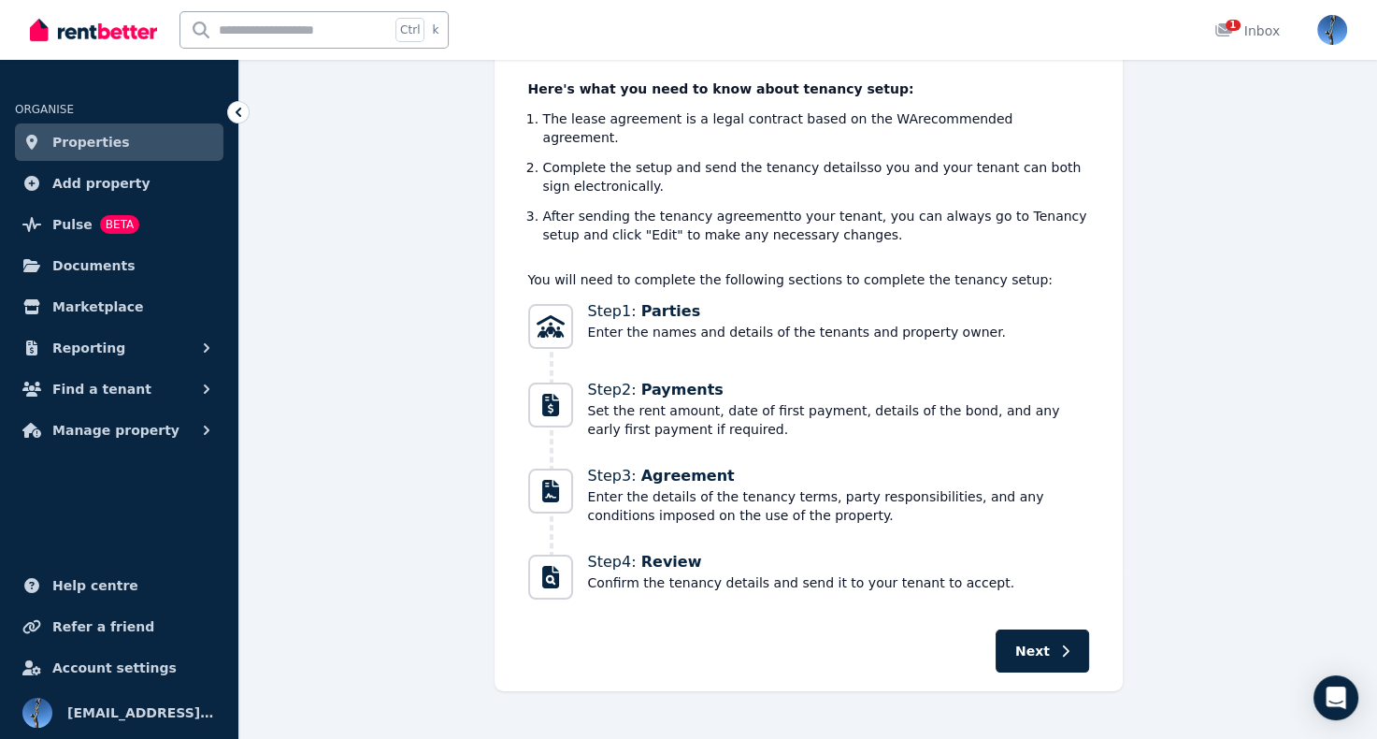
drag, startPoint x: 19, startPoint y: 3, endPoint x: 318, endPoint y: 547, distance: 620.9
click at [318, 547] on div "New tenancy setup Here's what you need to know about tenancy setup: The lease a…" at bounding box center [808, 349] width 1138 height 682
click at [102, 342] on span "Reporting" at bounding box center [88, 348] width 73 height 22
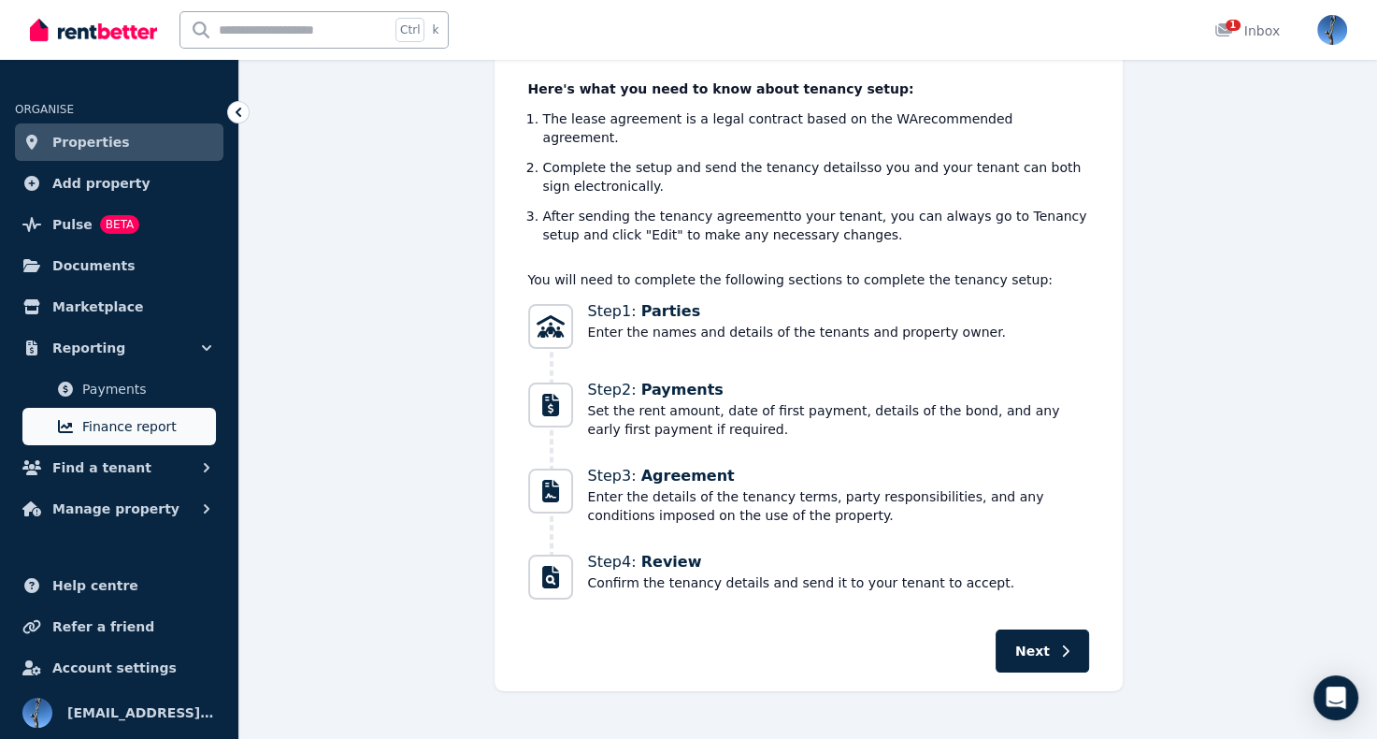
click at [129, 428] on span "Finance report" at bounding box center [145, 426] width 126 height 22
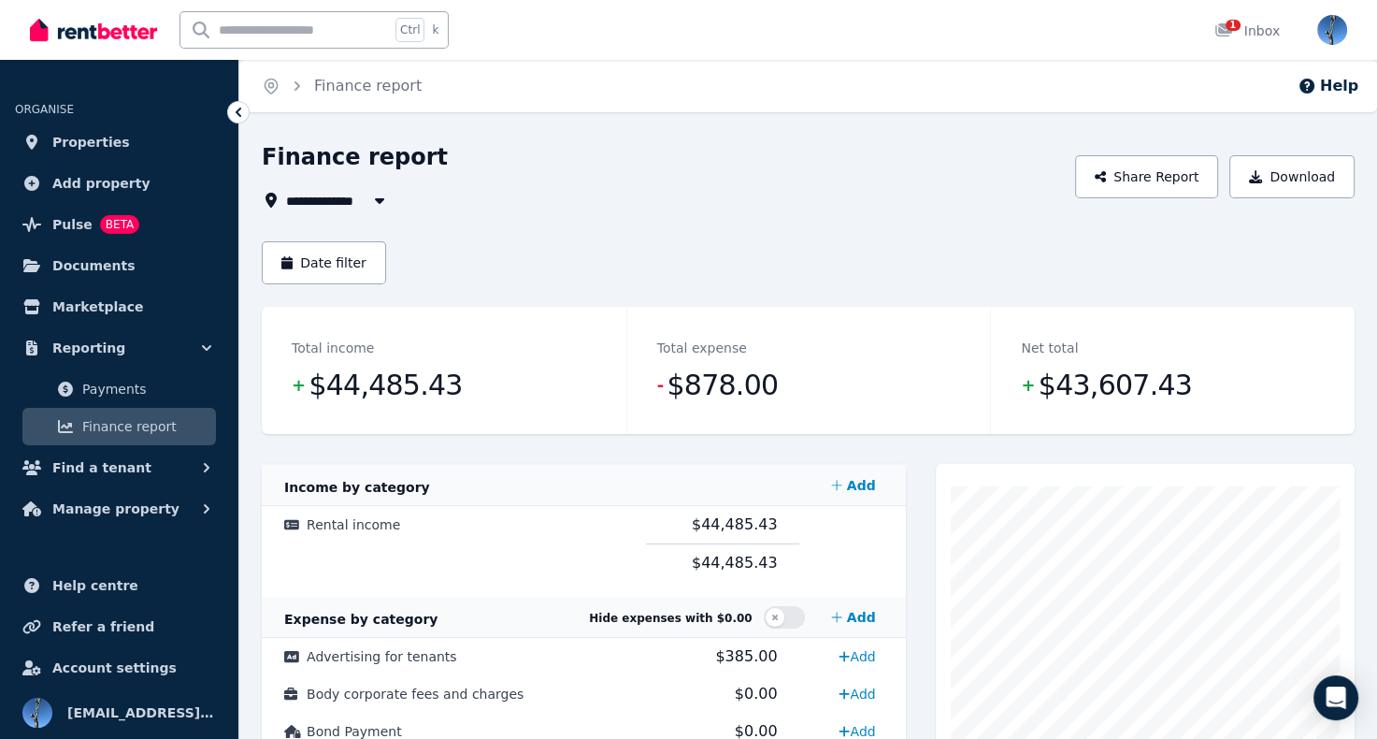
click at [338, 197] on span "All Properties" at bounding box center [346, 200] width 121 height 22
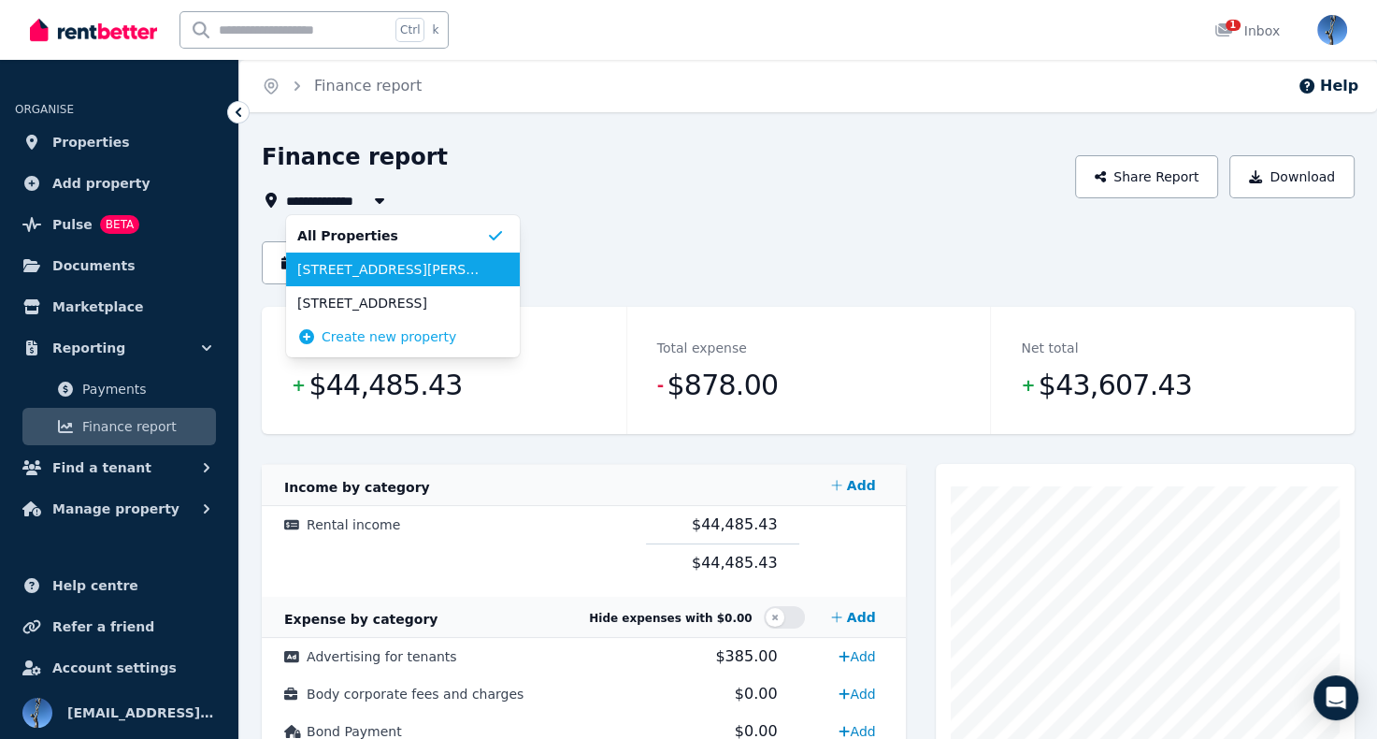
click at [348, 275] on span "[STREET_ADDRESS][PERSON_NAME]" at bounding box center [391, 269] width 189 height 19
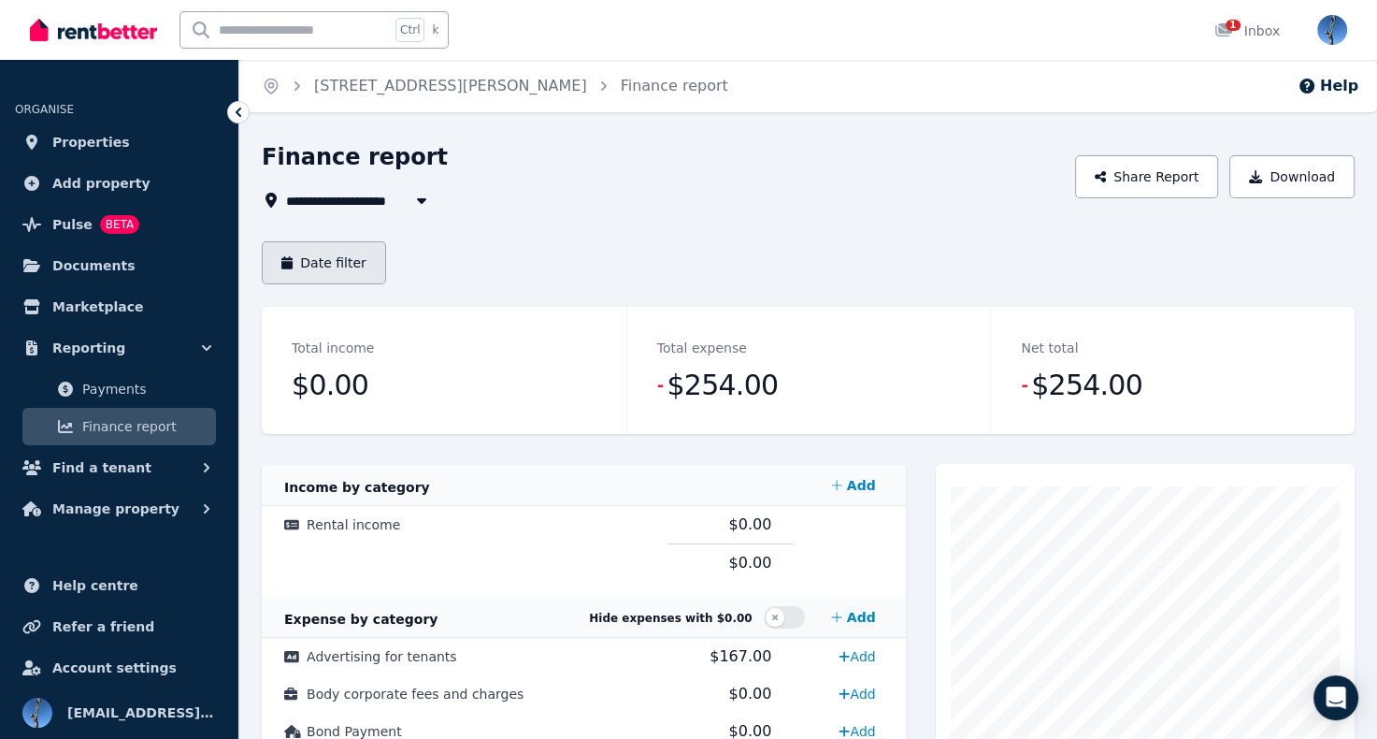
click at [352, 264] on button "Date filter" at bounding box center [324, 262] width 124 height 43
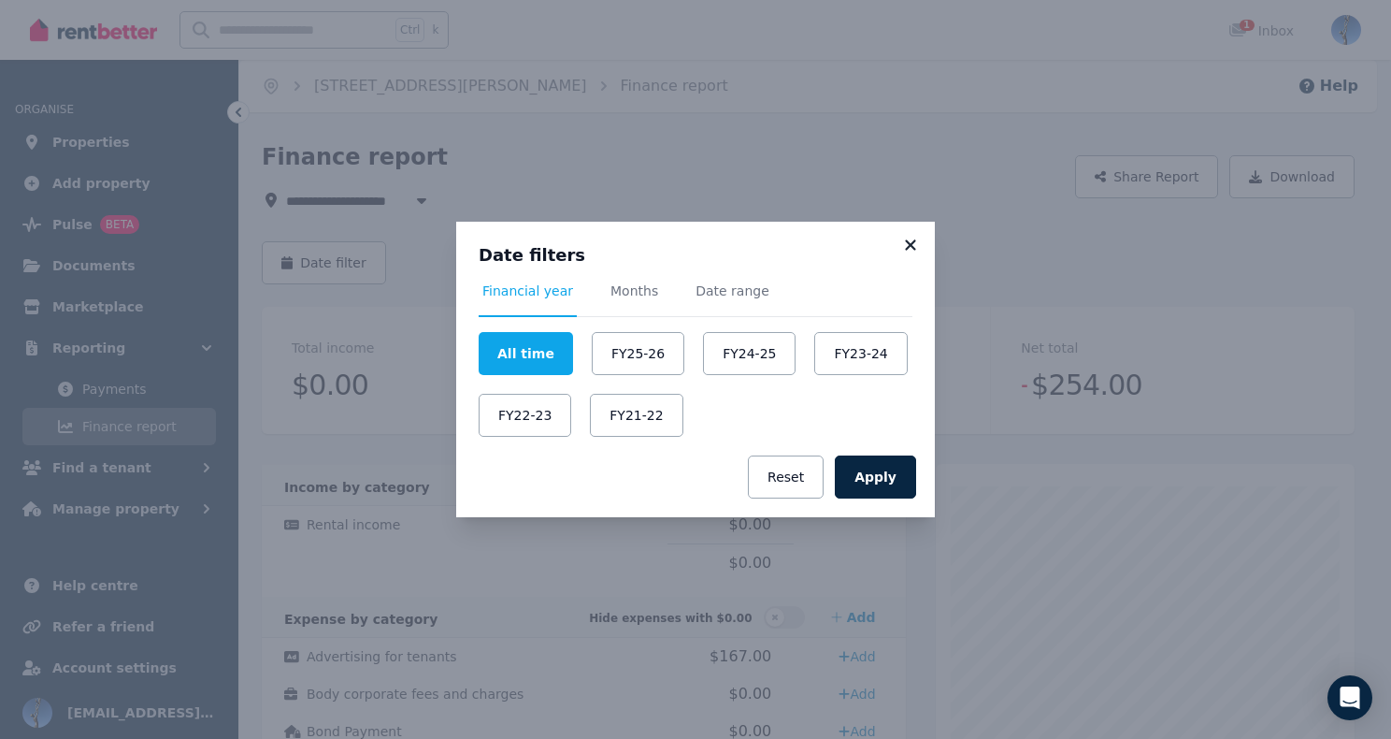
click at [911, 242] on icon at bounding box center [910, 245] width 19 height 17
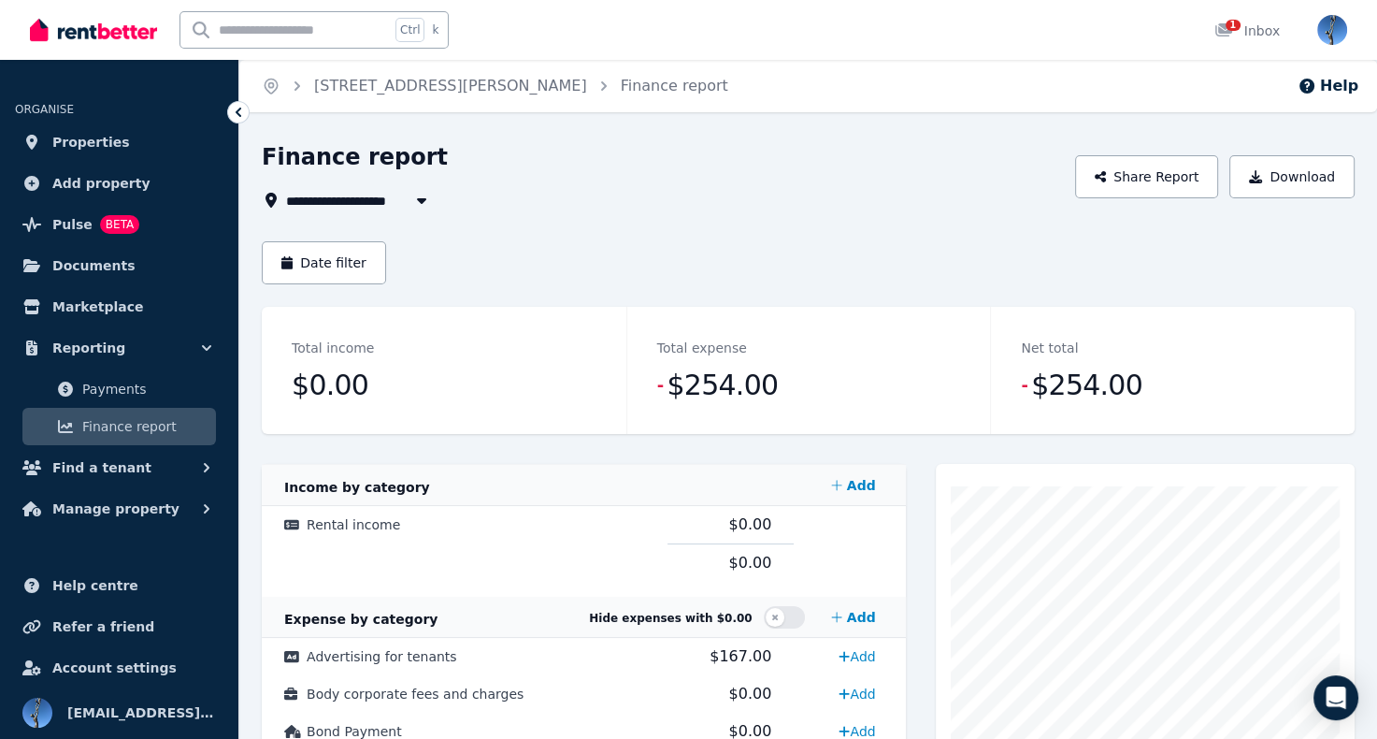
click at [388, 208] on span "[STREET_ADDRESS][PERSON_NAME]" at bounding box center [422, 200] width 272 height 22
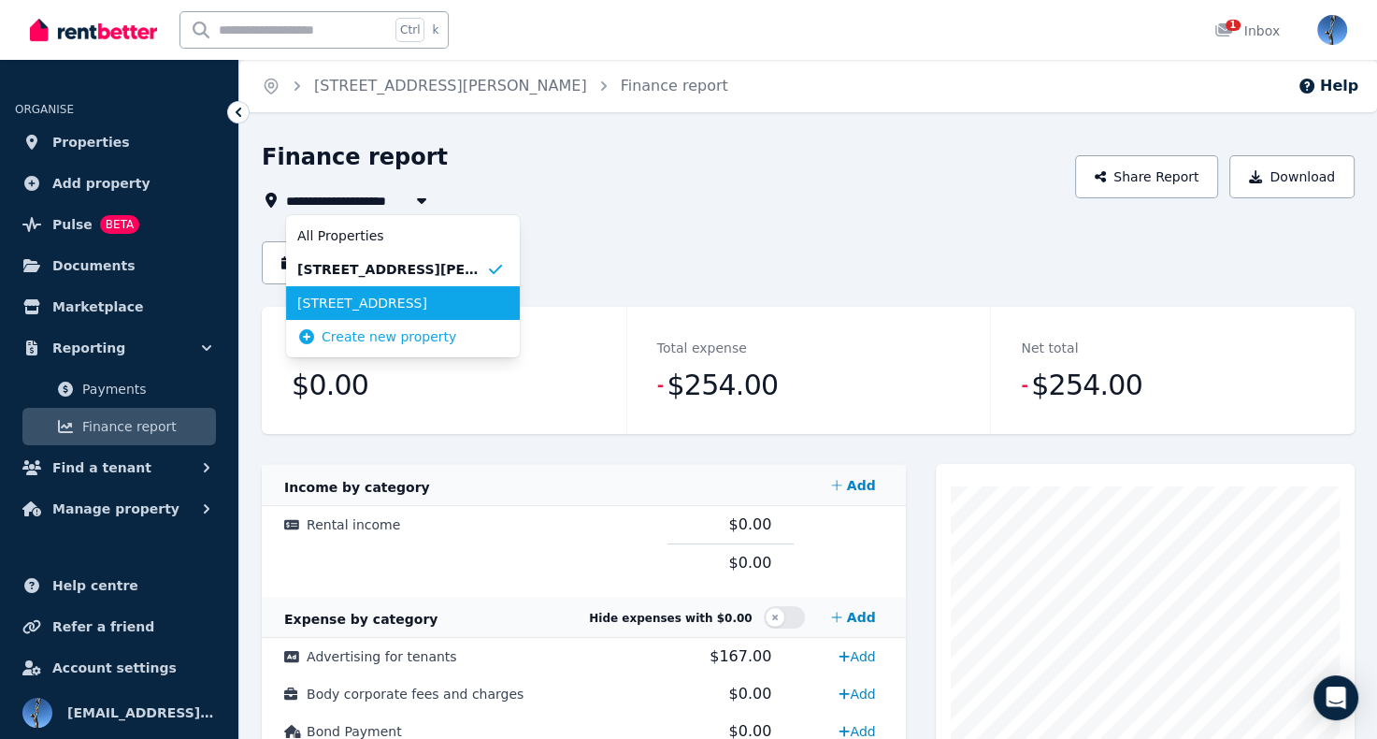
click at [397, 298] on span "[STREET_ADDRESS]" at bounding box center [391, 303] width 189 height 19
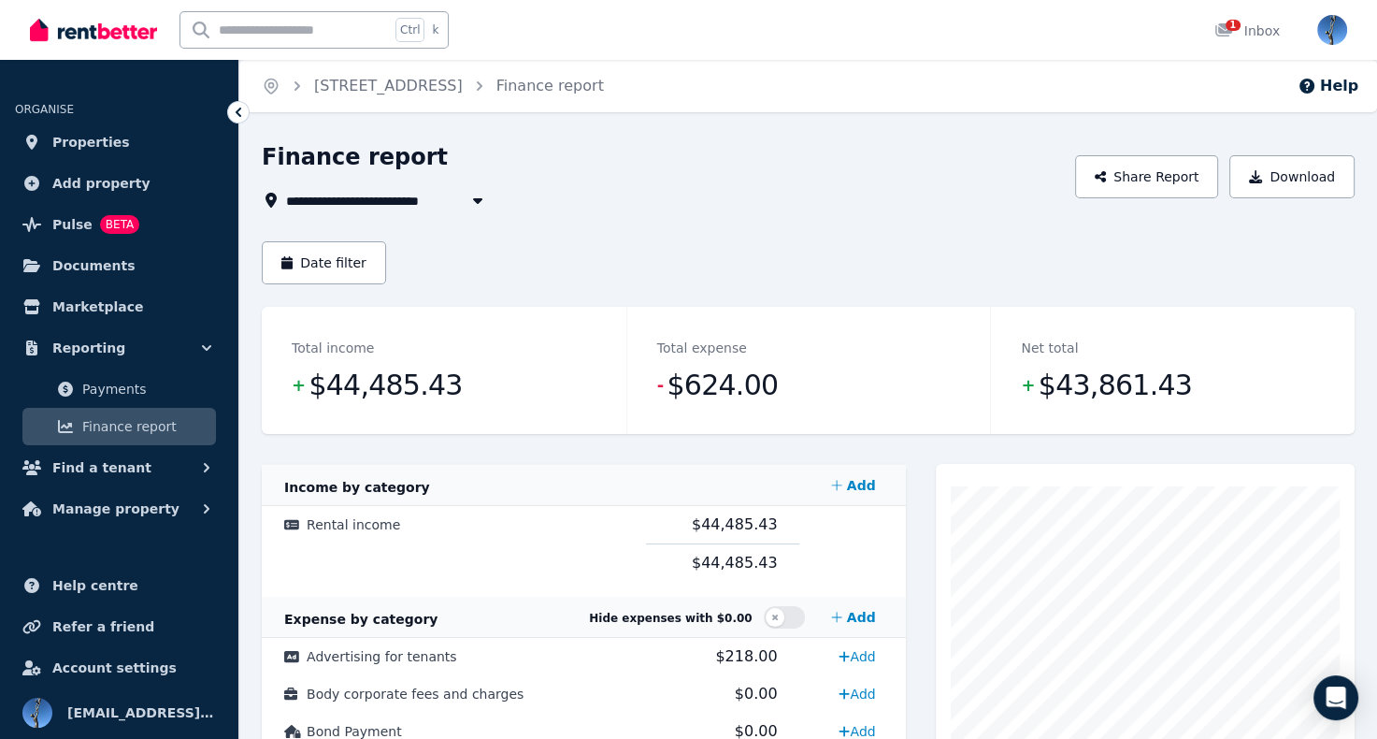
click at [548, 251] on div "Date filter" at bounding box center [808, 262] width 1093 height 43
click at [424, 203] on span "[STREET_ADDRESS]" at bounding box center [368, 200] width 164 height 22
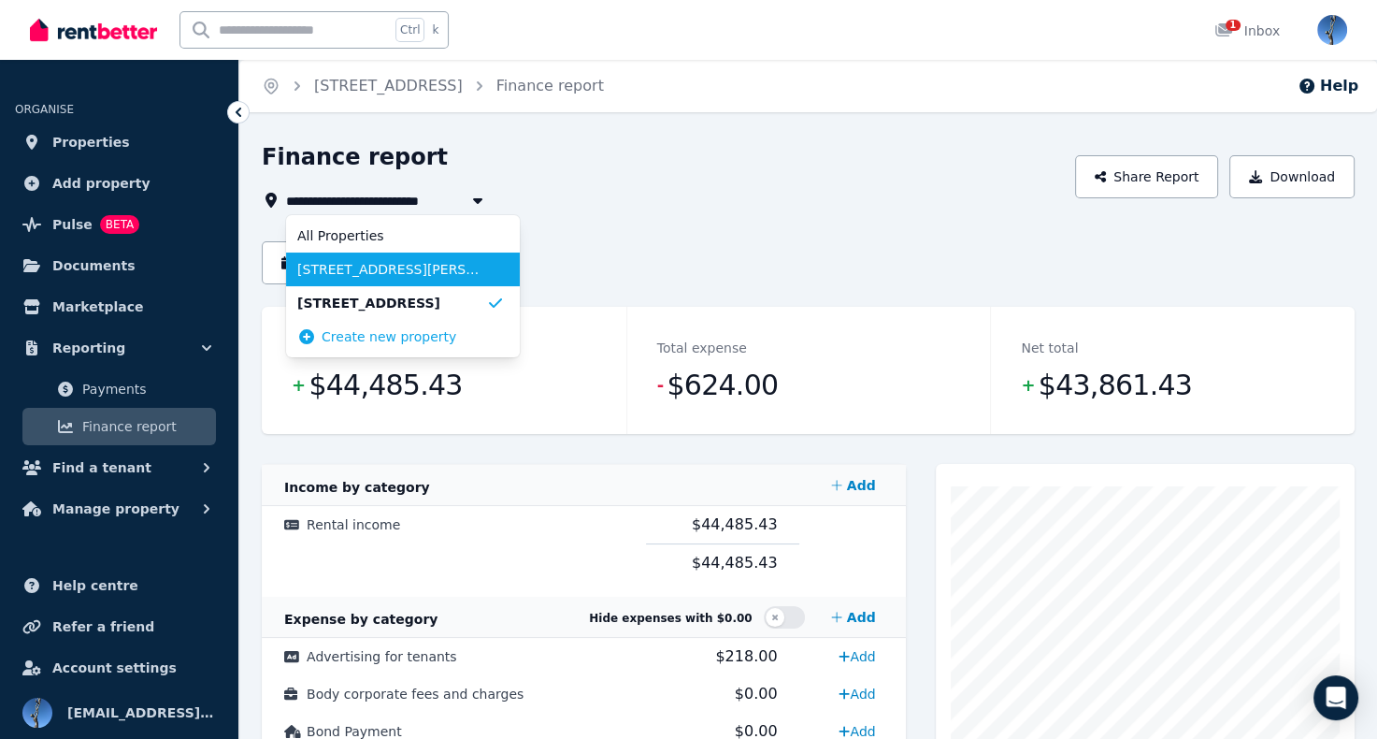
click at [409, 260] on span "[STREET_ADDRESS][PERSON_NAME]" at bounding box center [391, 269] width 189 height 19
type input "**********"
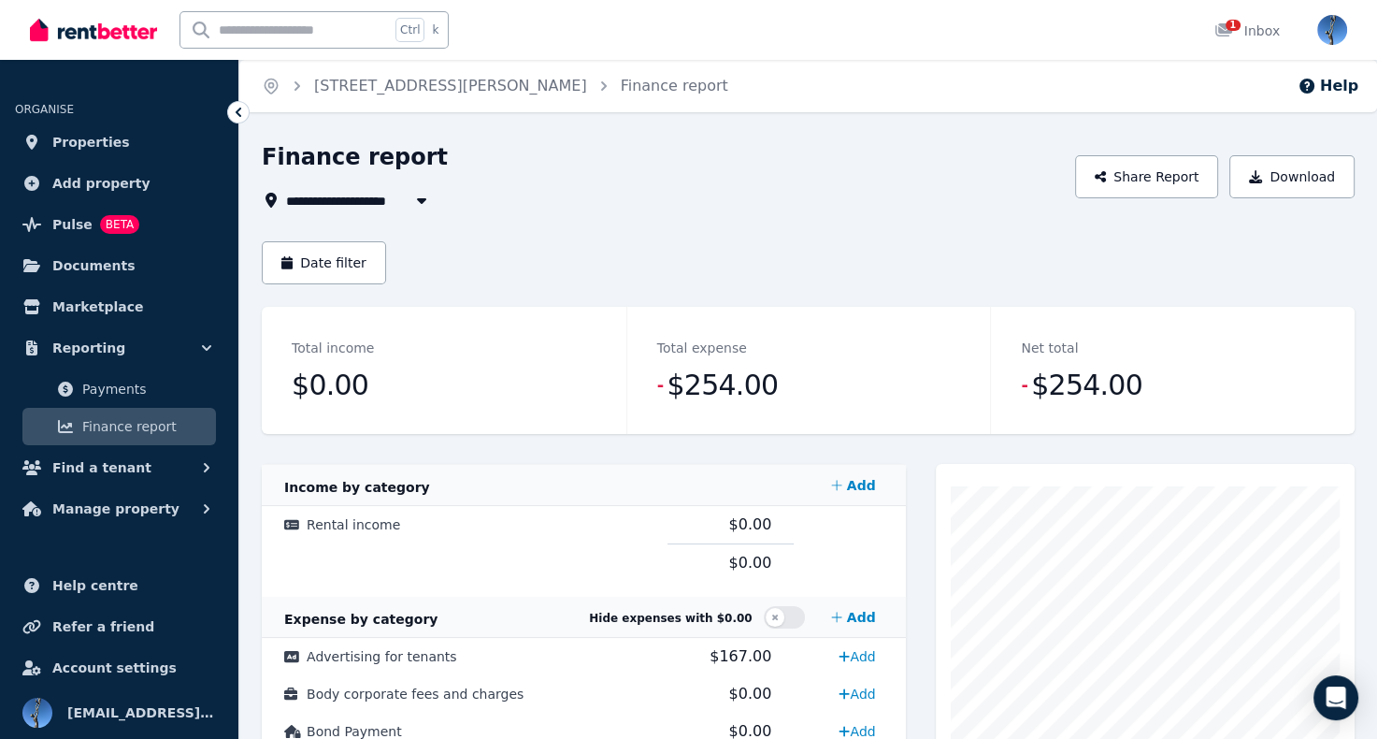
click at [266, 24] on input "text" at bounding box center [284, 30] width 209 height 36
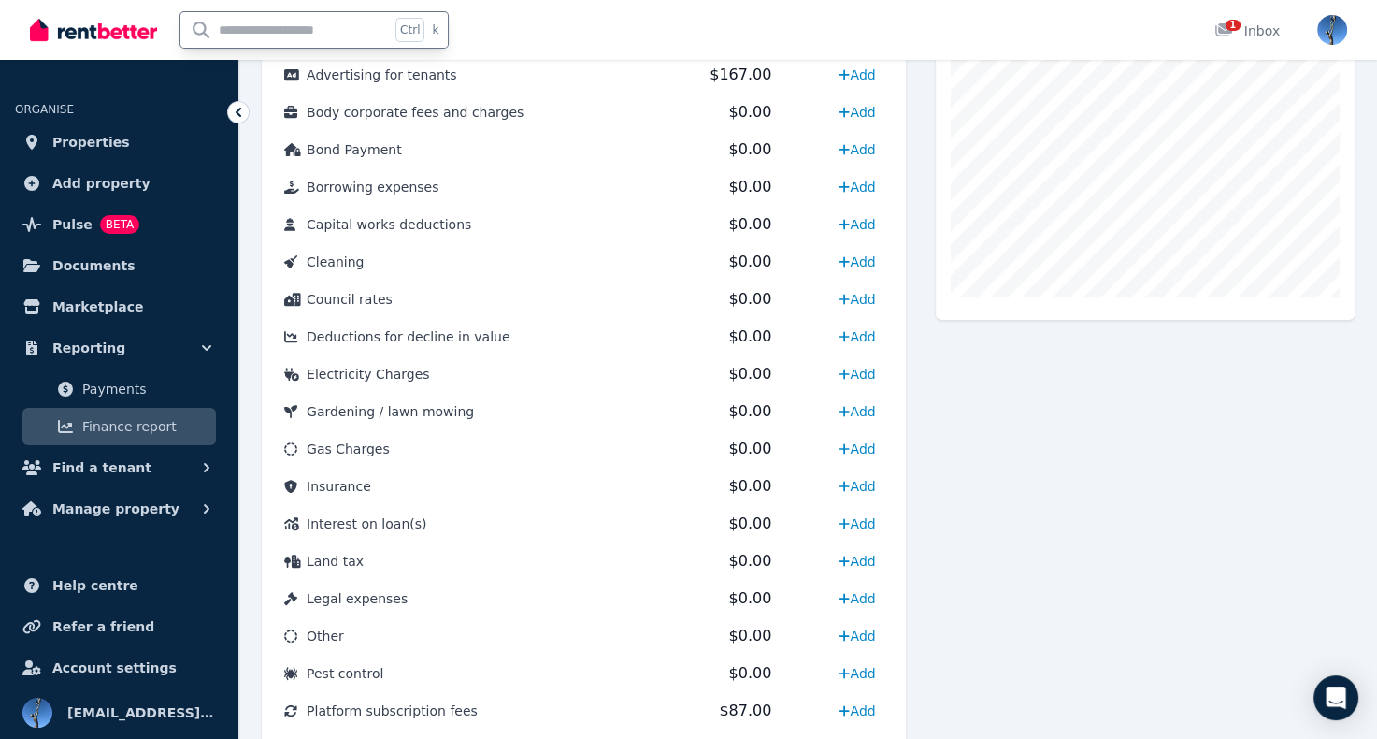
scroll to position [568, 0]
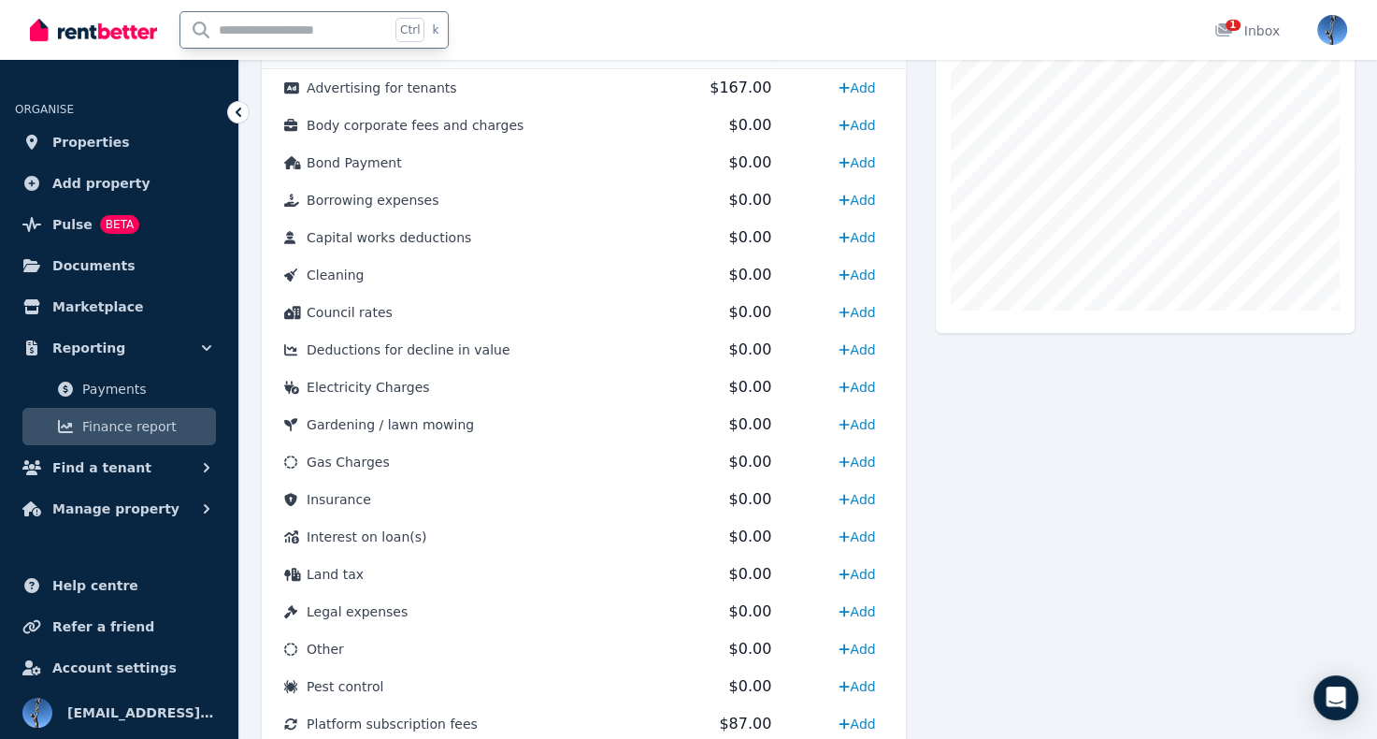
click at [260, 582] on div "**********" at bounding box center [808, 321] width 1138 height 1495
click at [103, 587] on span "Help centre" at bounding box center [95, 585] width 86 height 22
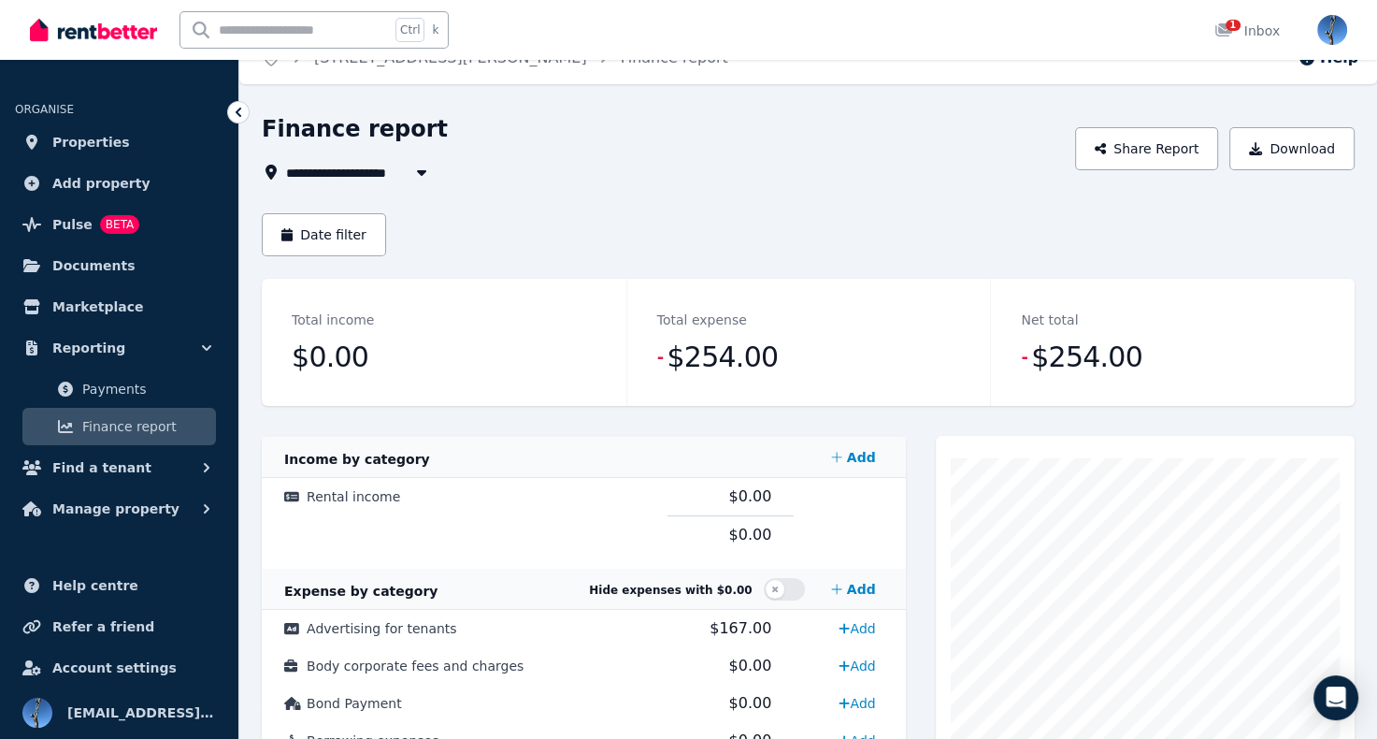
scroll to position [0, 0]
